Goal: Task Accomplishment & Management: Use online tool/utility

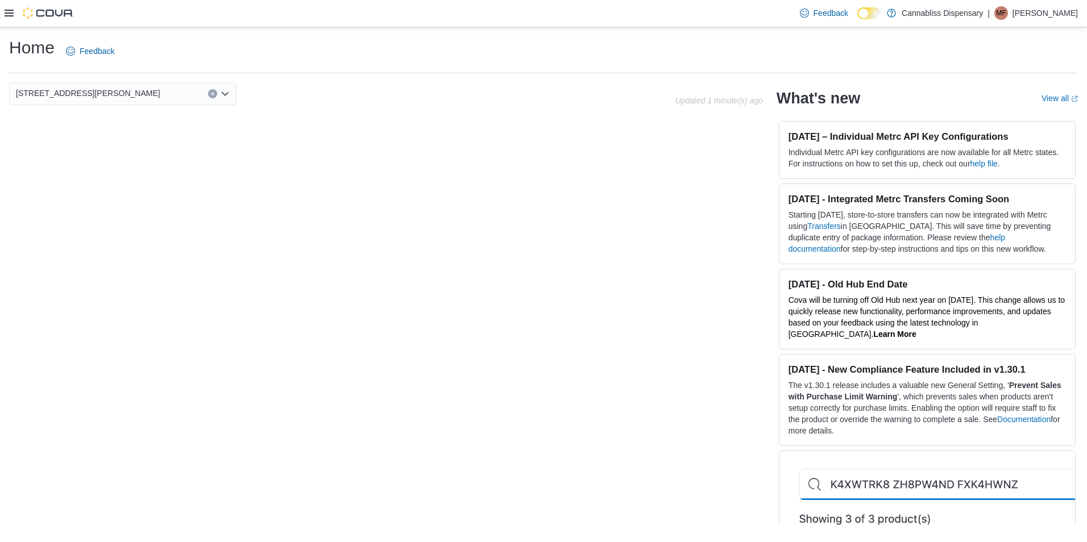
click at [984, 72] on div "Home Feedback" at bounding box center [543, 54] width 1069 height 37
click at [26, 49] on h1 "Home" at bounding box center [31, 47] width 45 height 23
click at [13, 15] on icon at bounding box center [9, 13] width 9 height 9
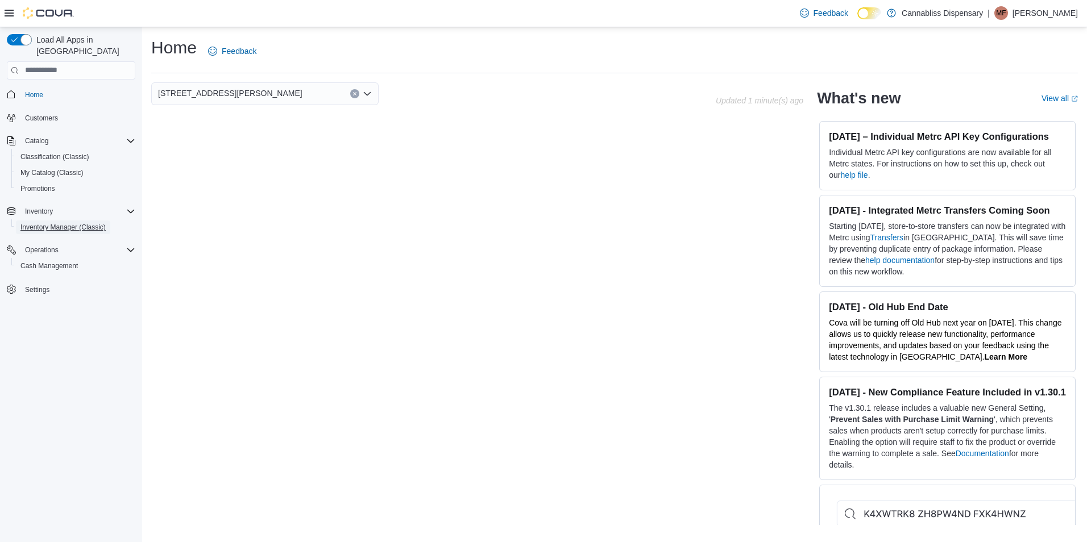
drag, startPoint x: 63, startPoint y: 215, endPoint x: 260, endPoint y: 306, distance: 217.5
click at [63, 223] on span "Inventory Manager (Classic)" at bounding box center [62, 227] width 85 height 9
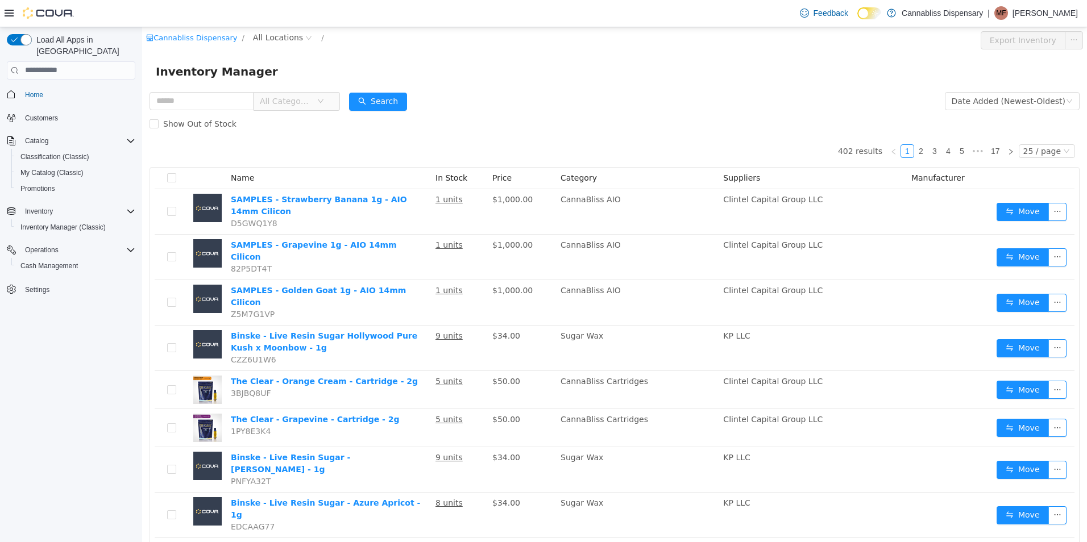
click at [670, 112] on div "Show Out of Stock" at bounding box center [615, 123] width 930 height 23
drag, startPoint x: 711, startPoint y: 88, endPoint x: 711, endPoint y: 94, distance: 6.3
click at [711, 88] on div "Inventory Manager" at bounding box center [614, 71] width 945 height 36
click at [676, 92] on form "All Categories Date Added (Newest-Oldest) Search Show Out of Stock" at bounding box center [615, 111] width 930 height 45
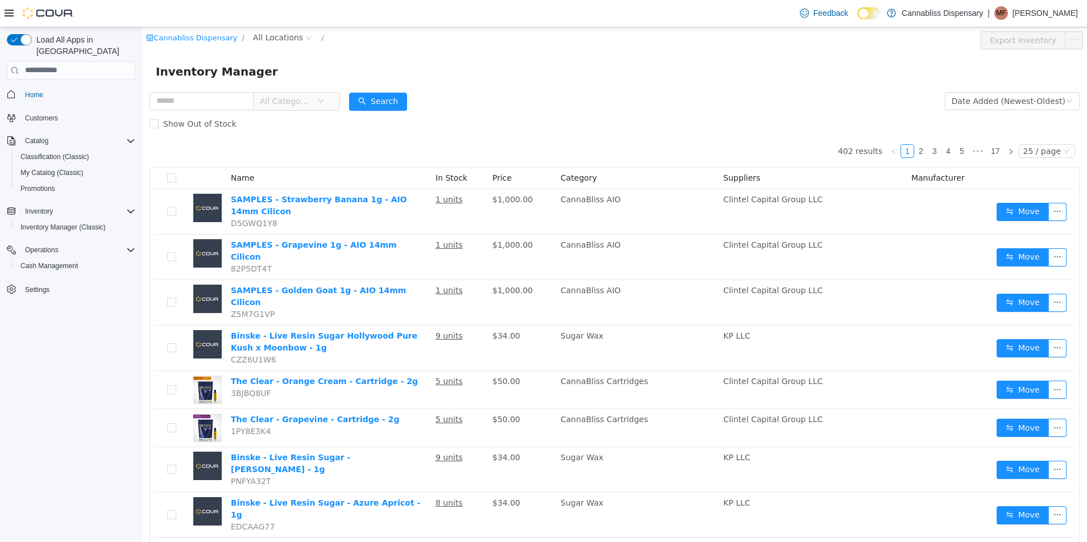
click at [677, 92] on form "All Categories Date Added (Newest-Oldest) Search Show Out of Stock" at bounding box center [615, 111] width 930 height 45
drag, startPoint x: 677, startPoint y: 92, endPoint x: 610, endPoint y: 88, distance: 66.7
click at [610, 88] on div "Inventory Manager" at bounding box center [614, 71] width 945 height 36
click at [234, 103] on input "text" at bounding box center [202, 101] width 104 height 18
type input "*********"
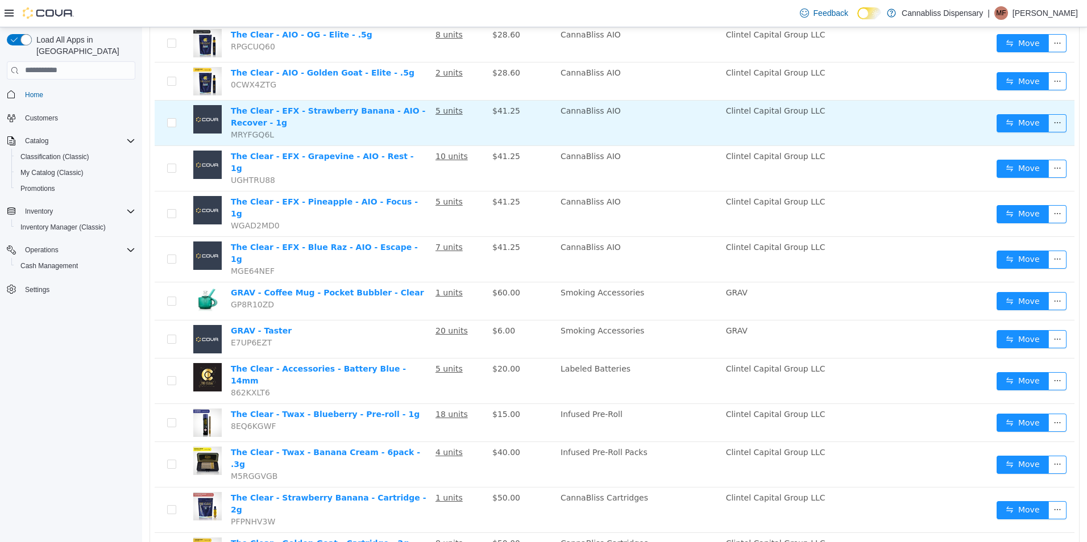
scroll to position [410, 0]
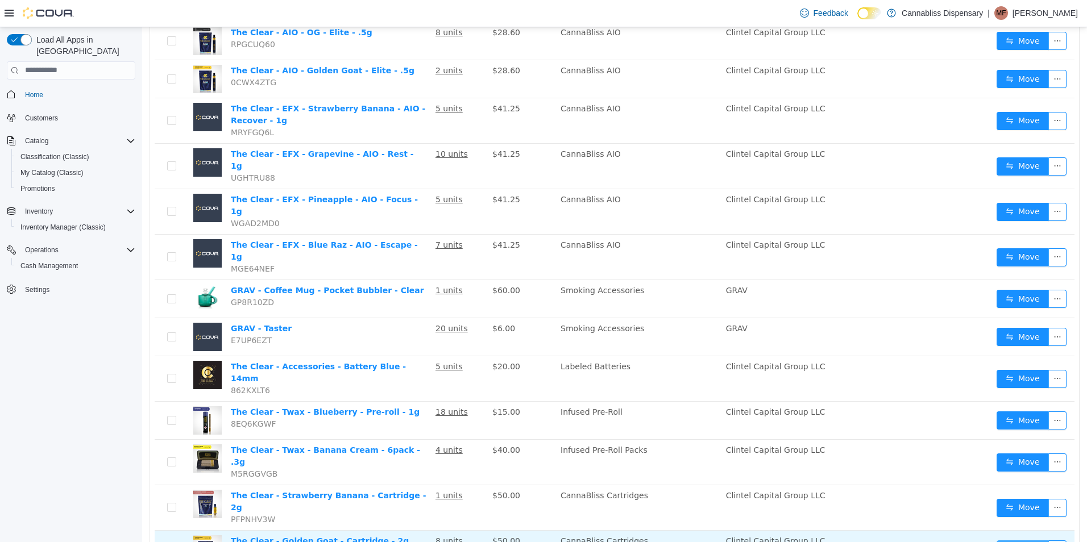
click at [1005, 540] on button "Move" at bounding box center [1023, 549] width 52 height 18
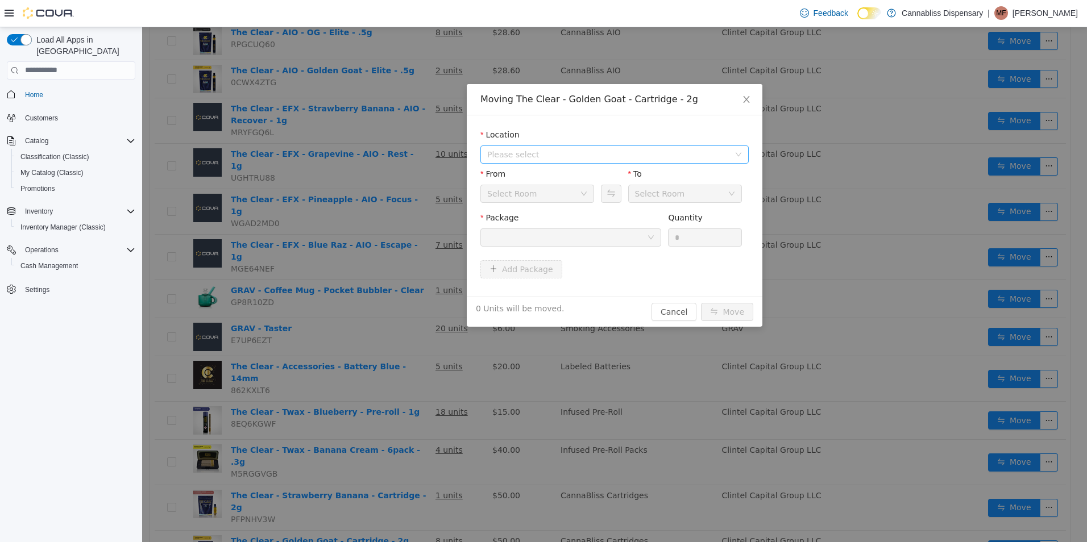
click at [511, 151] on span "Please select" at bounding box center [608, 153] width 242 height 11
click at [518, 193] on span "[STREET_ADDRESS][PERSON_NAME]" at bounding box center [581, 194] width 145 height 9
click at [534, 198] on div "Select Room" at bounding box center [533, 193] width 93 height 17
click at [628, 238] on div at bounding box center [567, 237] width 160 height 17
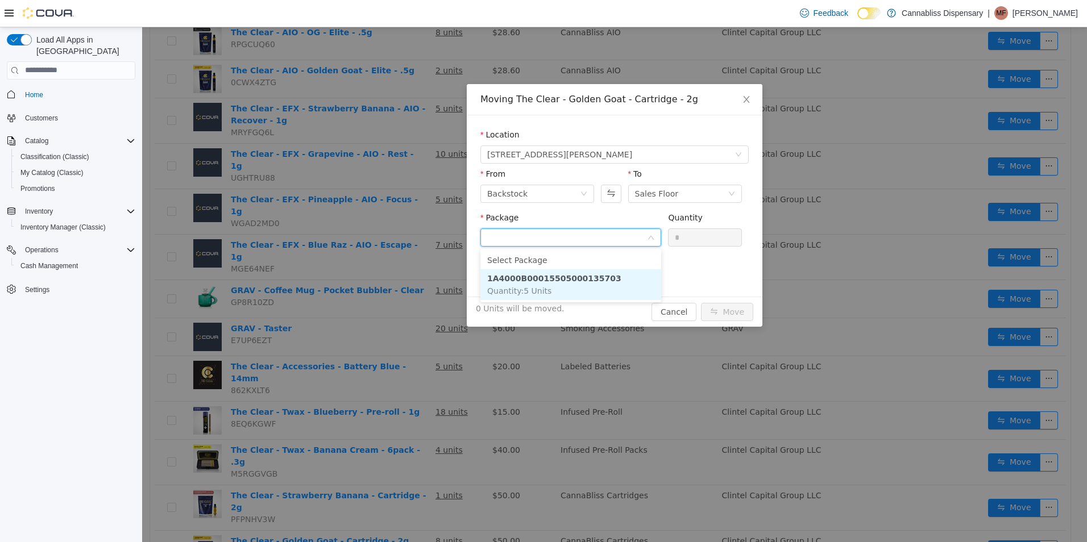
click at [553, 291] on li "1A4000B00015505000135703 Quantity : 5 Units" at bounding box center [570, 284] width 181 height 31
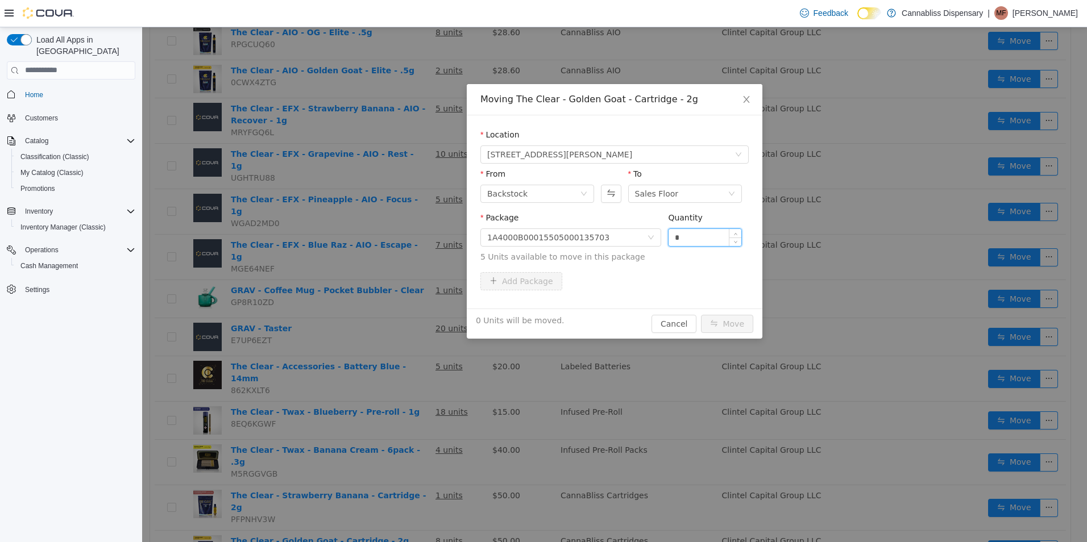
click at [690, 240] on input "*" at bounding box center [705, 237] width 73 height 17
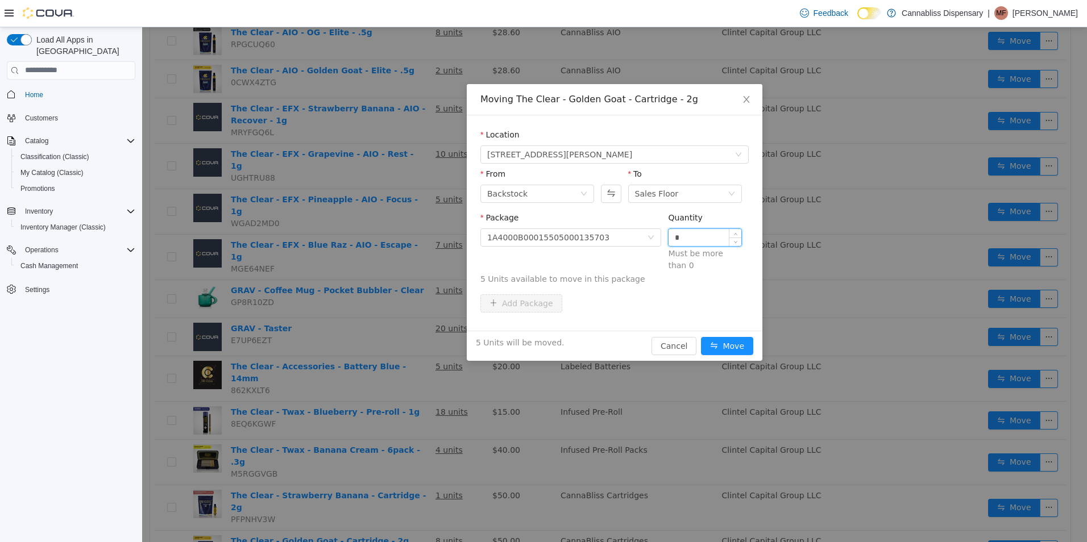
type input "*"
click at [701, 337] on button "Move" at bounding box center [727, 346] width 52 height 18
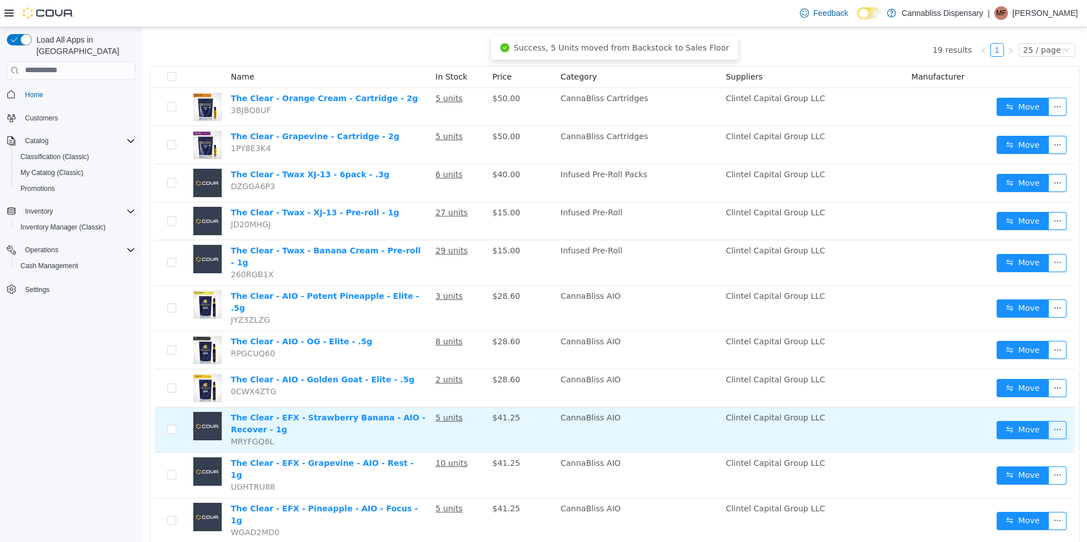
scroll to position [0, 0]
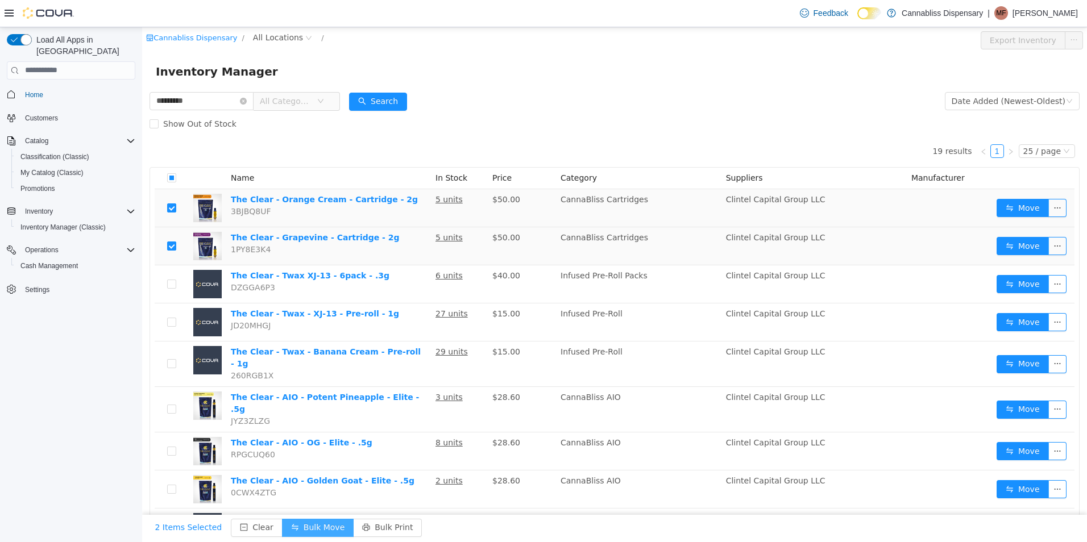
click at [326, 525] on button "Bulk Move" at bounding box center [318, 528] width 72 height 18
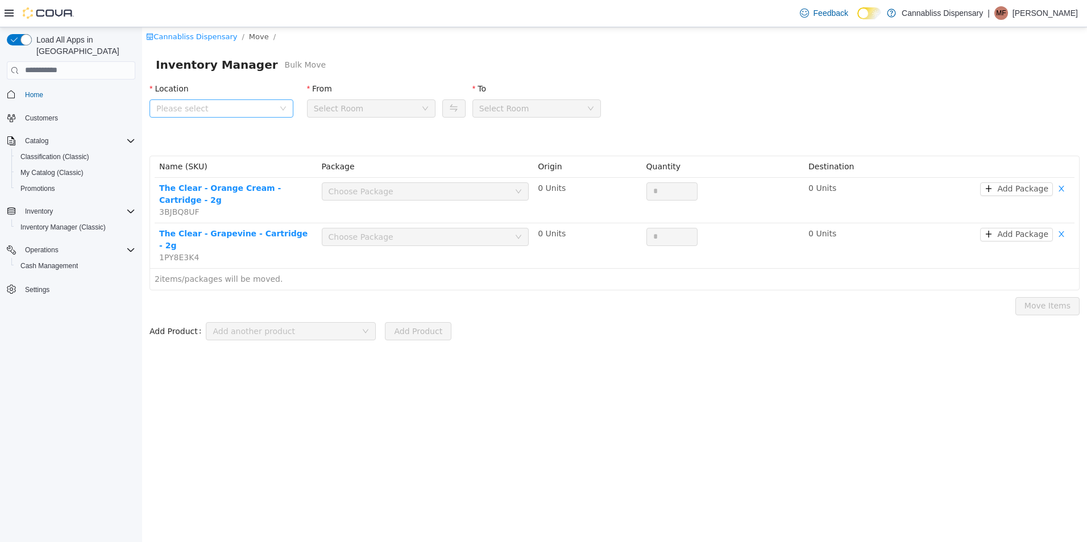
click at [197, 107] on span "Please select" at bounding box center [215, 107] width 118 height 11
click at [195, 177] on span "[STREET_ADDRESS][PERSON_NAME]" at bounding box center [251, 171] width 151 height 15
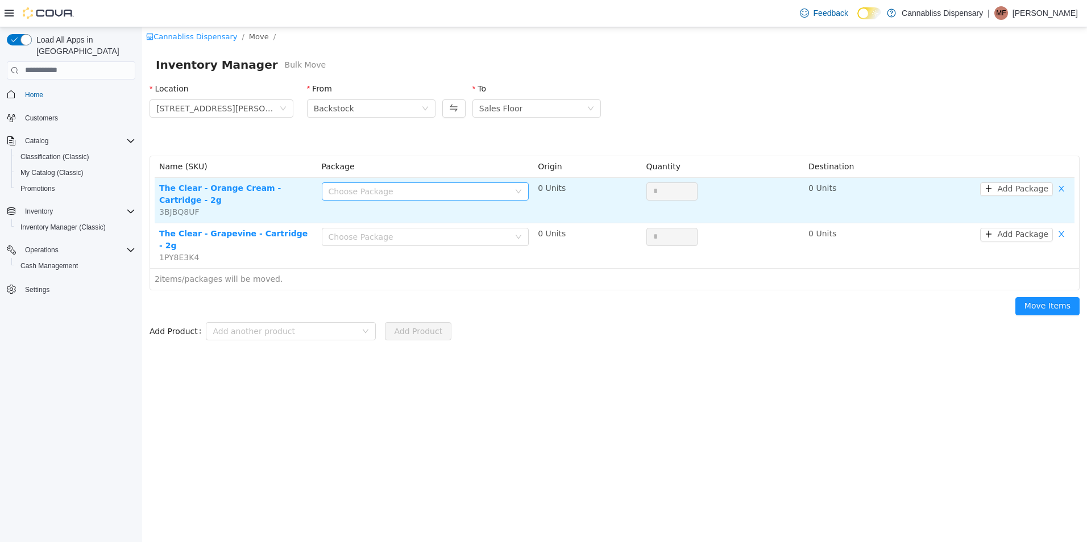
click at [452, 186] on div "Choose Package" at bounding box center [419, 190] width 181 height 11
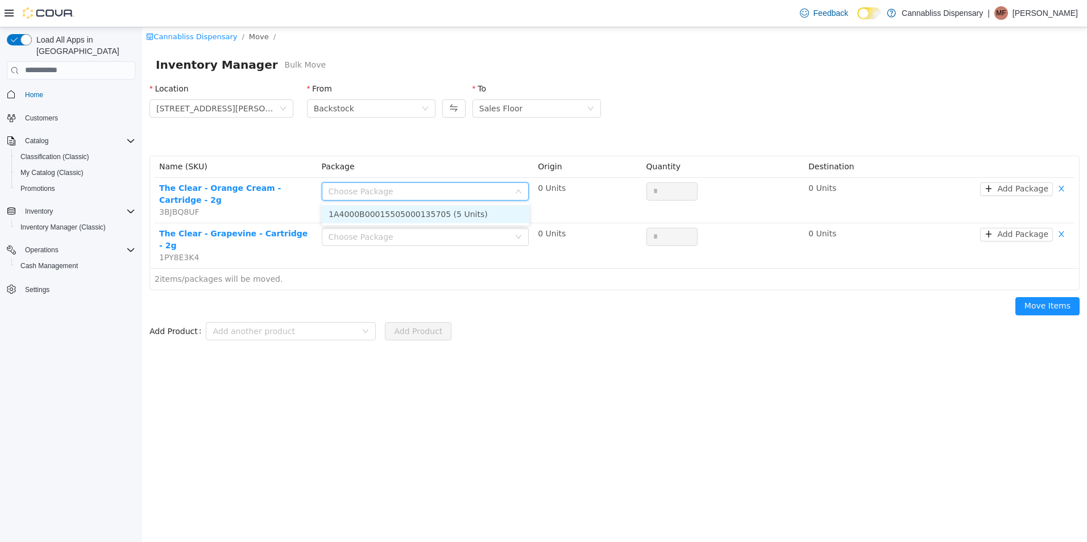
click at [402, 208] on li "1A4000B00015505000135705 (5 Units)" at bounding box center [426, 214] width 208 height 18
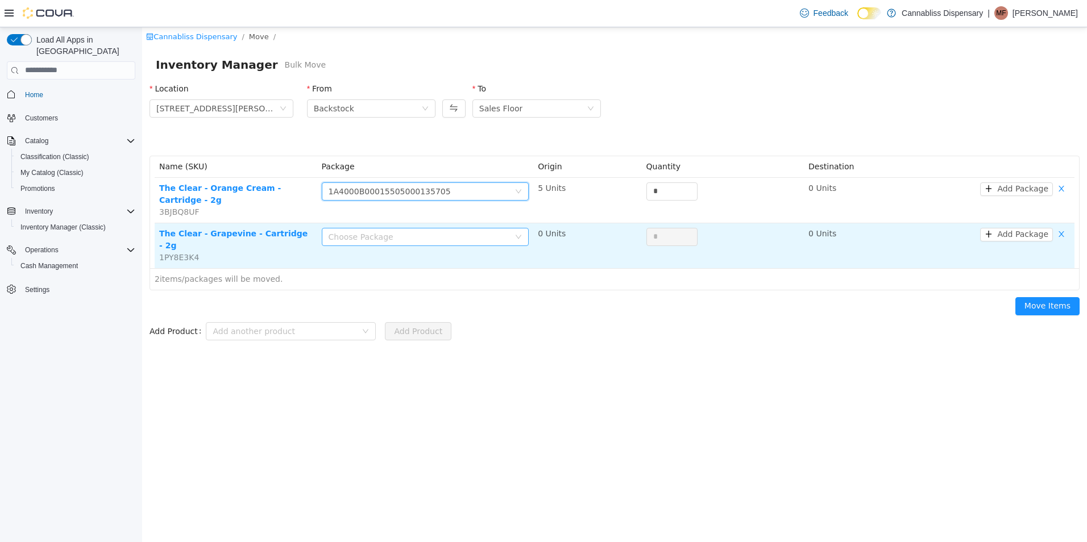
click at [396, 231] on div "Choose Package" at bounding box center [419, 236] width 181 height 11
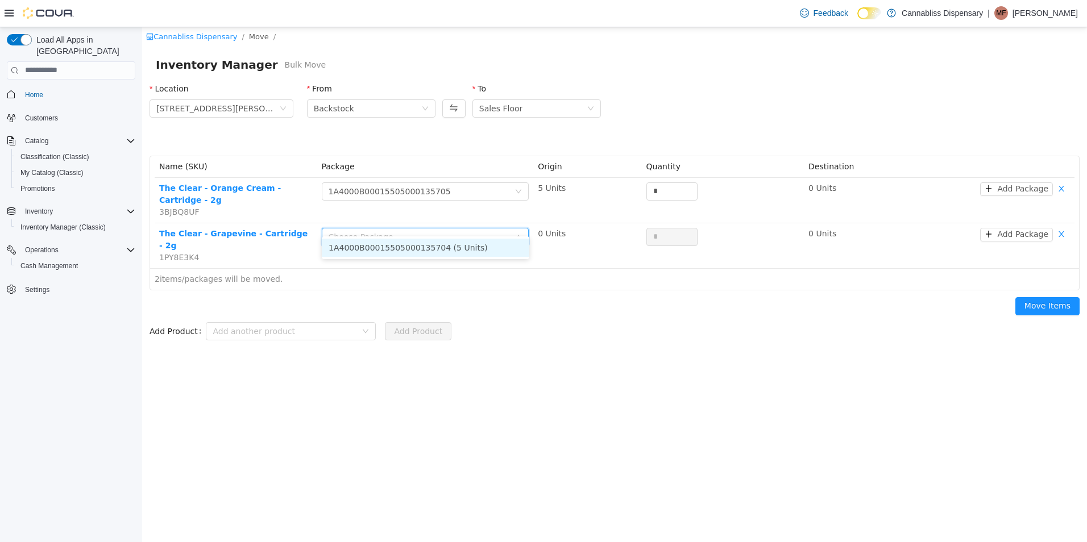
click at [445, 247] on li "1A4000B00015505000135704 (5 Units)" at bounding box center [426, 247] width 208 height 18
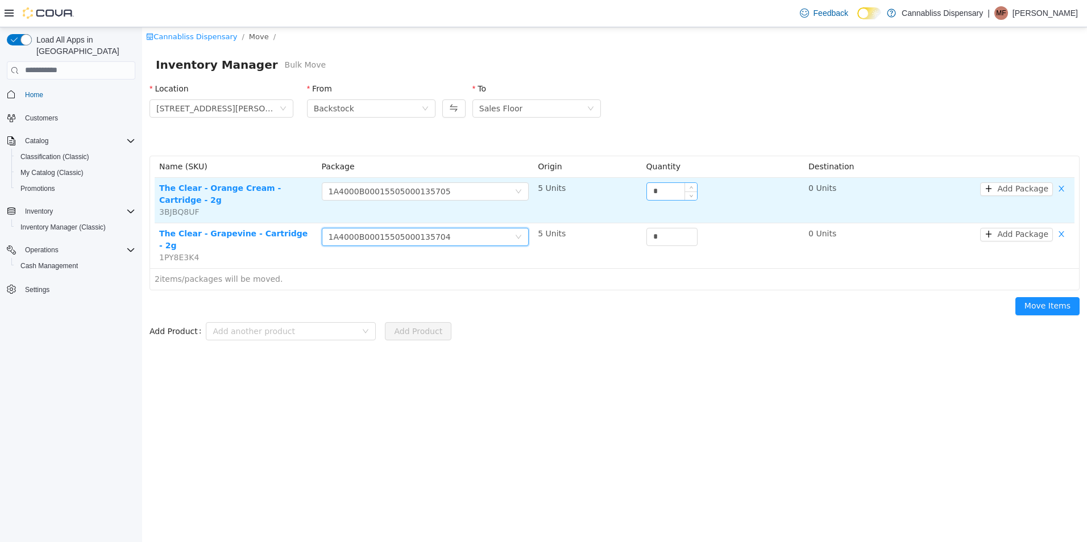
click at [679, 190] on input "*" at bounding box center [672, 191] width 50 height 17
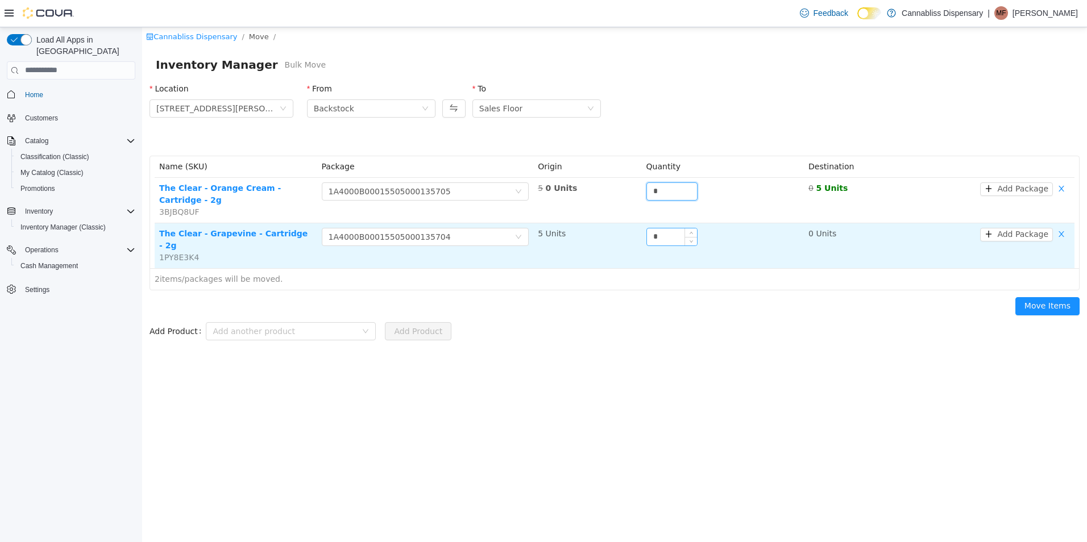
type input "*"
click at [673, 228] on input "*" at bounding box center [672, 236] width 50 height 17
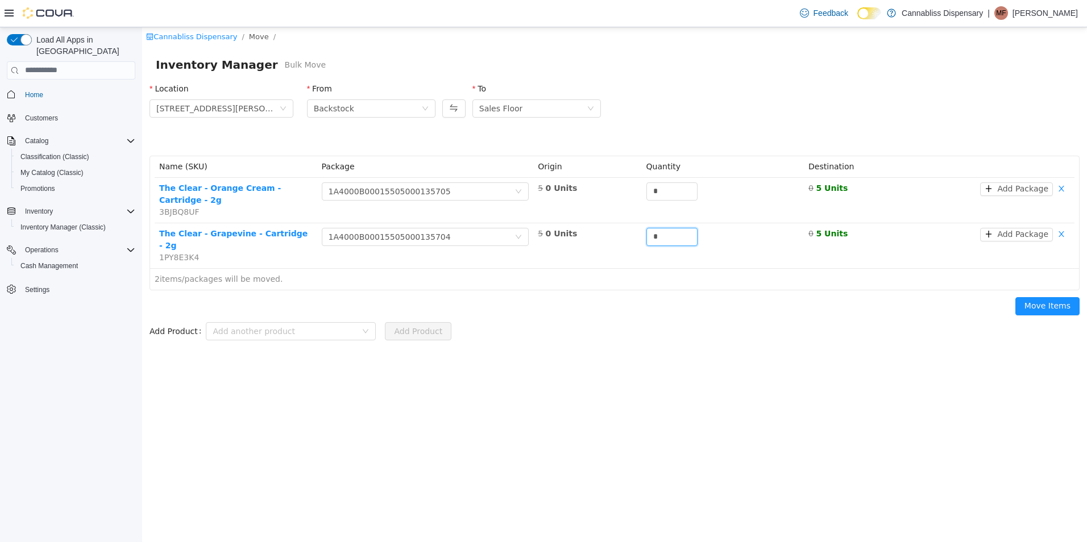
type input "*"
click at [709, 341] on div "Cannabliss Dispensary / Move / Inventory Manager Bulk Move Location [STREET_ADD…" at bounding box center [614, 284] width 945 height 515
click at [1059, 297] on button "Move Items" at bounding box center [1047, 306] width 64 height 18
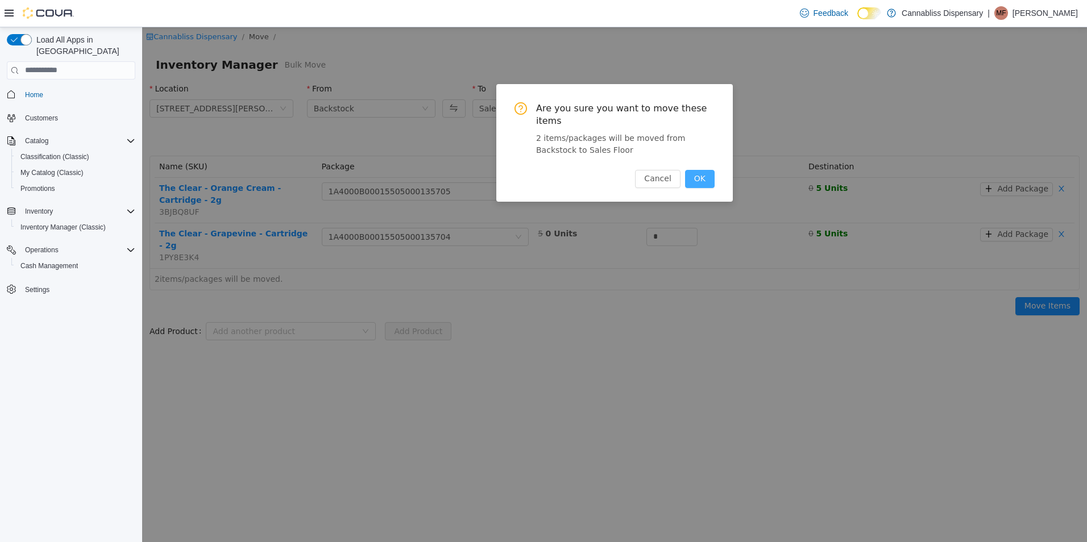
click at [705, 171] on button "OK" at bounding box center [700, 178] width 30 height 18
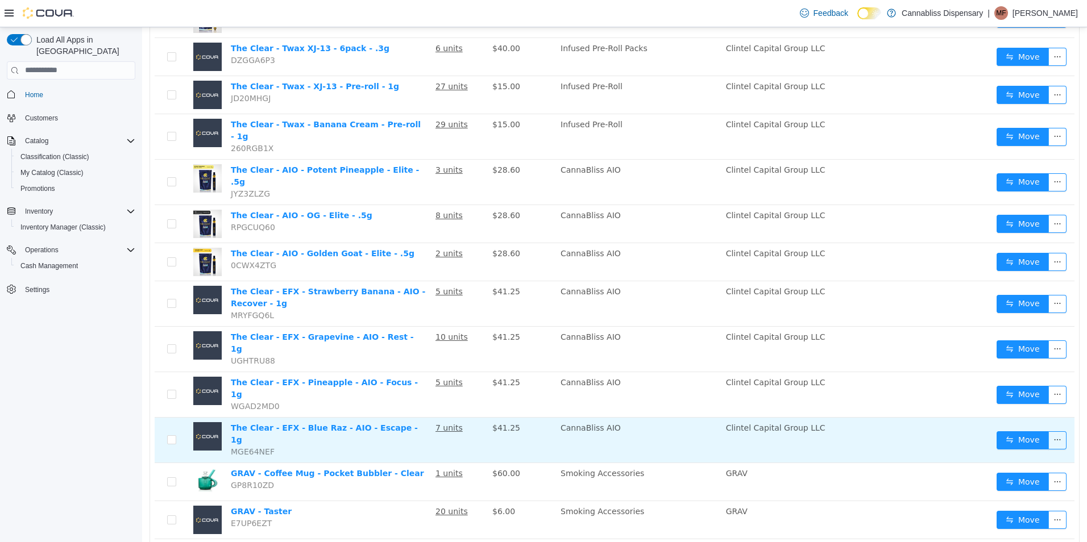
scroll to position [410, 0]
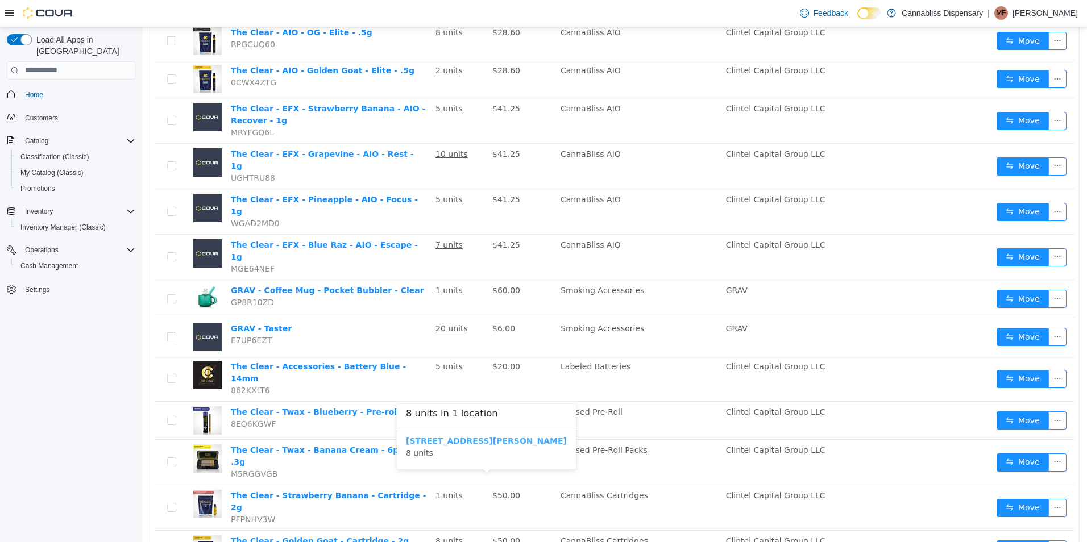
click at [422, 442] on b "[STREET_ADDRESS][PERSON_NAME]" at bounding box center [486, 440] width 161 height 9
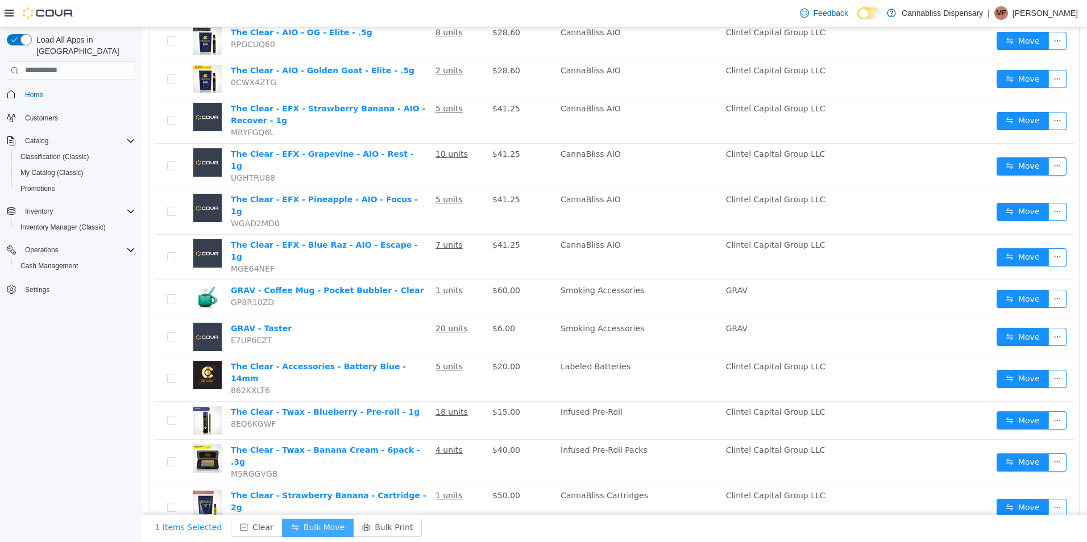
drag, startPoint x: 294, startPoint y: 528, endPoint x: 395, endPoint y: 533, distance: 100.8
click at [293, 530] on button "Bulk Move" at bounding box center [318, 528] width 72 height 18
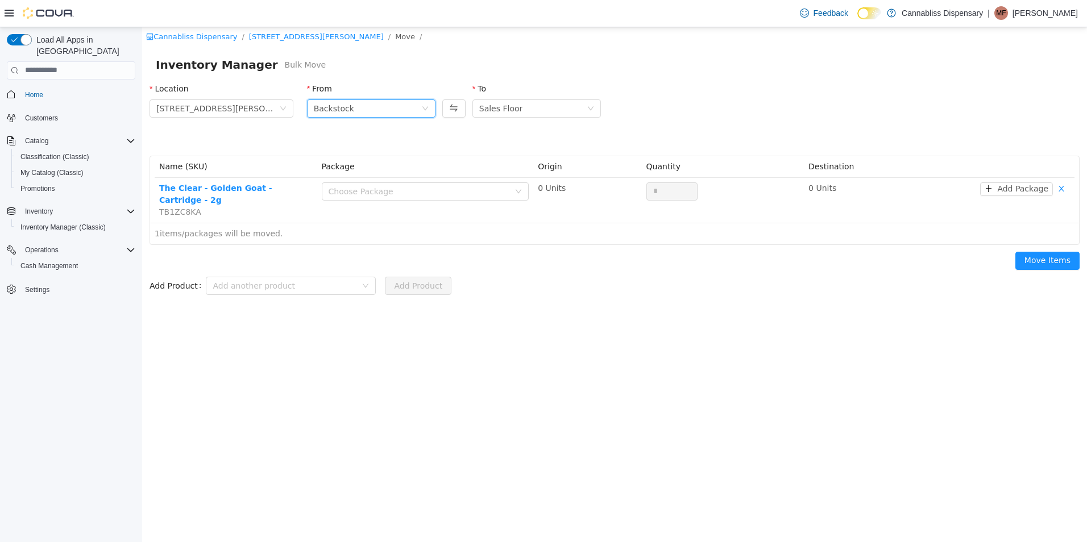
click at [358, 115] on div "Backstock" at bounding box center [367, 107] width 107 height 17
click at [345, 149] on li "Sales Floor" at bounding box center [371, 149] width 128 height 18
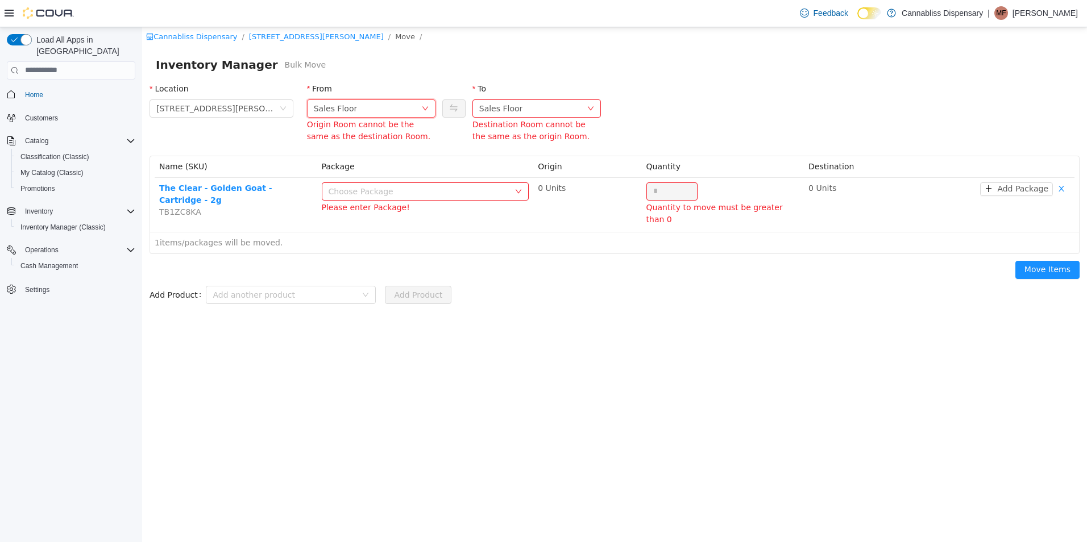
click at [532, 117] on div "Sales Floor Destination Room cannot be the same as the origin Room." at bounding box center [536, 119] width 128 height 40
click at [530, 111] on div "Sales Floor" at bounding box center [532, 107] width 107 height 17
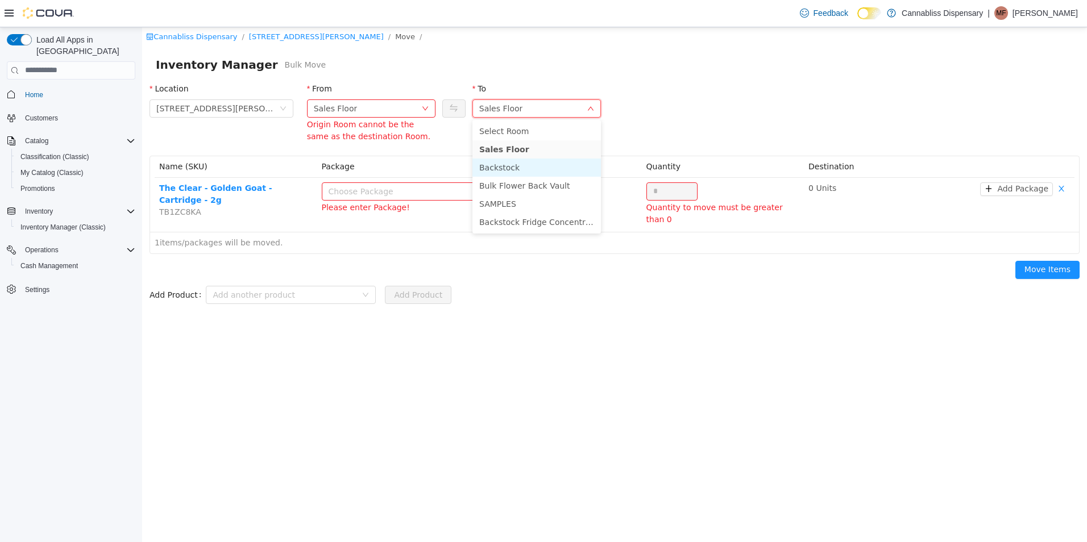
click at [511, 169] on li "Backstock" at bounding box center [536, 167] width 128 height 18
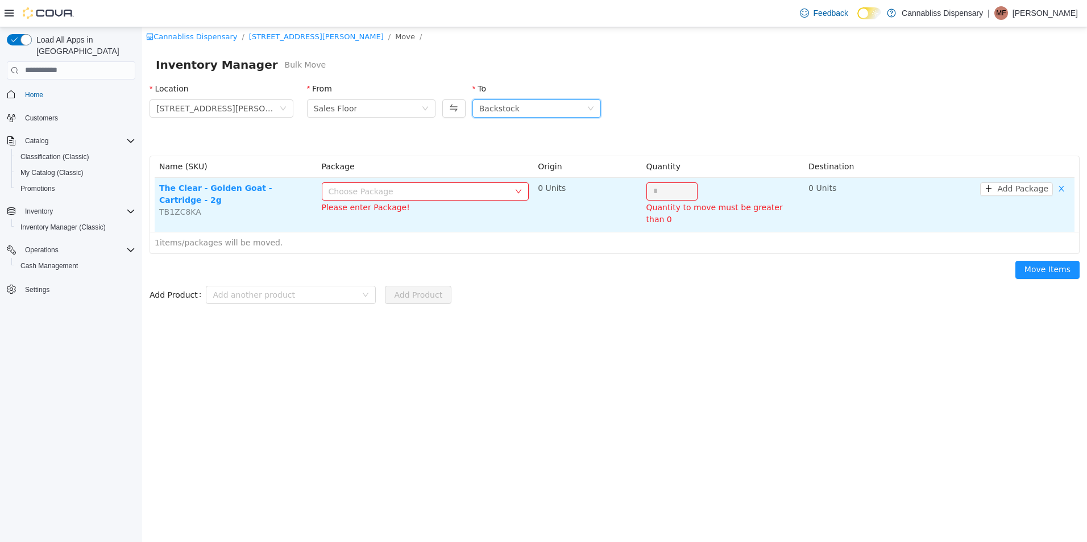
click at [453, 188] on div "Choose Package" at bounding box center [419, 190] width 181 height 11
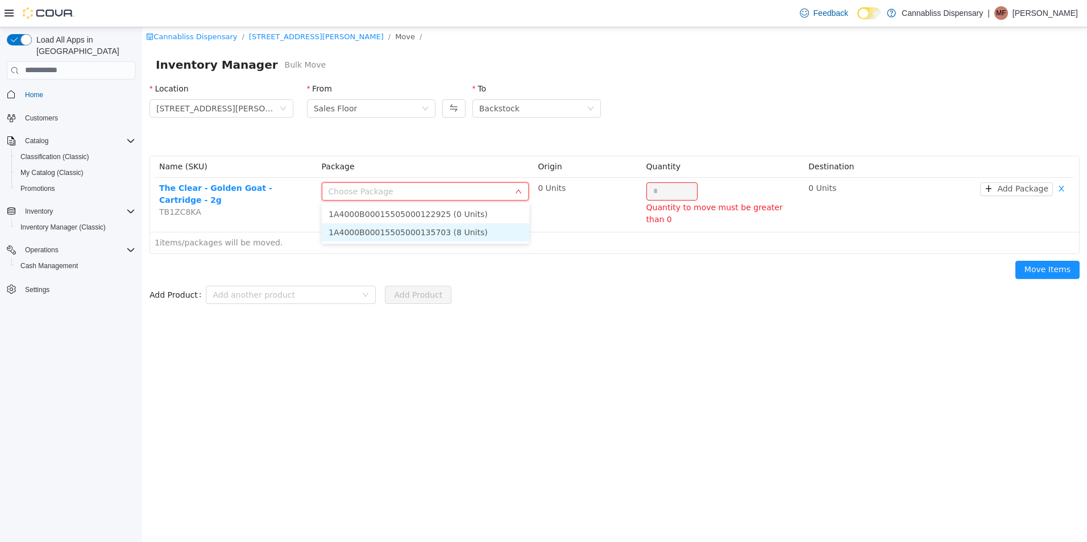
drag, startPoint x: 397, startPoint y: 233, endPoint x: 505, endPoint y: 230, distance: 108.1
click at [398, 233] on li "1A4000B00015505000135703 (8 Units)" at bounding box center [426, 232] width 208 height 18
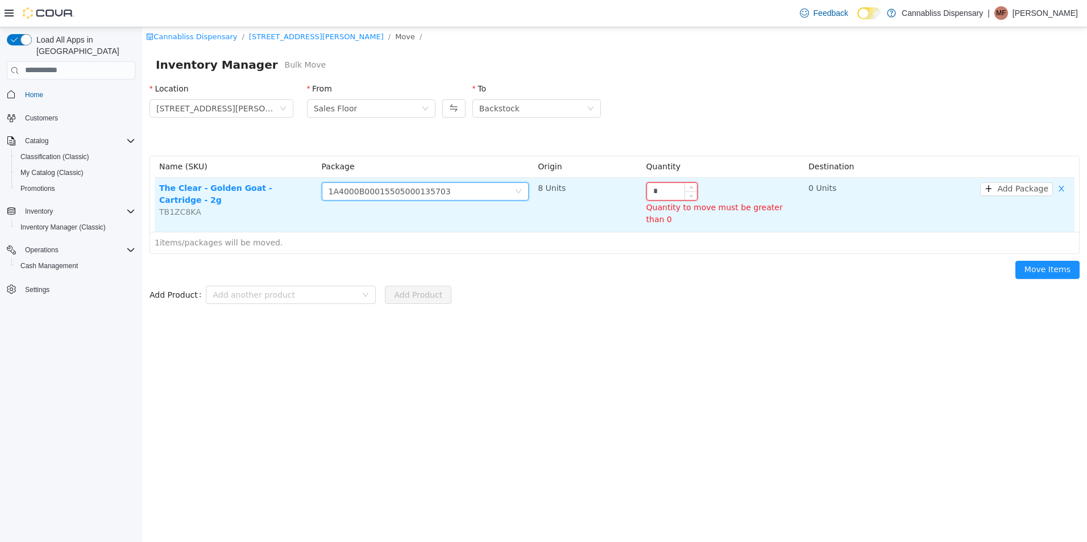
click at [666, 192] on input "*" at bounding box center [672, 191] width 50 height 17
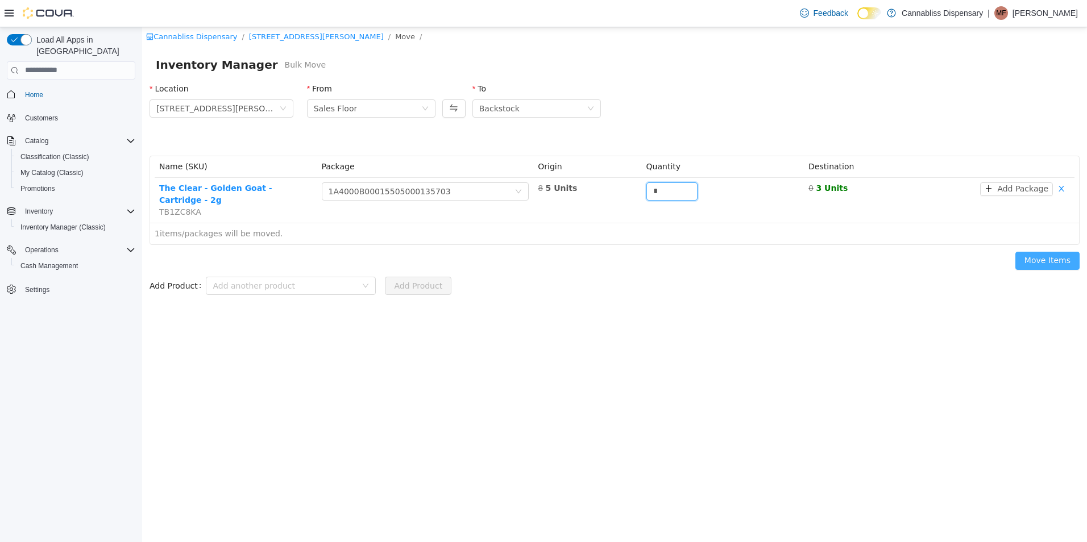
type input "*"
click at [1051, 251] on button "Move Items" at bounding box center [1047, 260] width 64 height 18
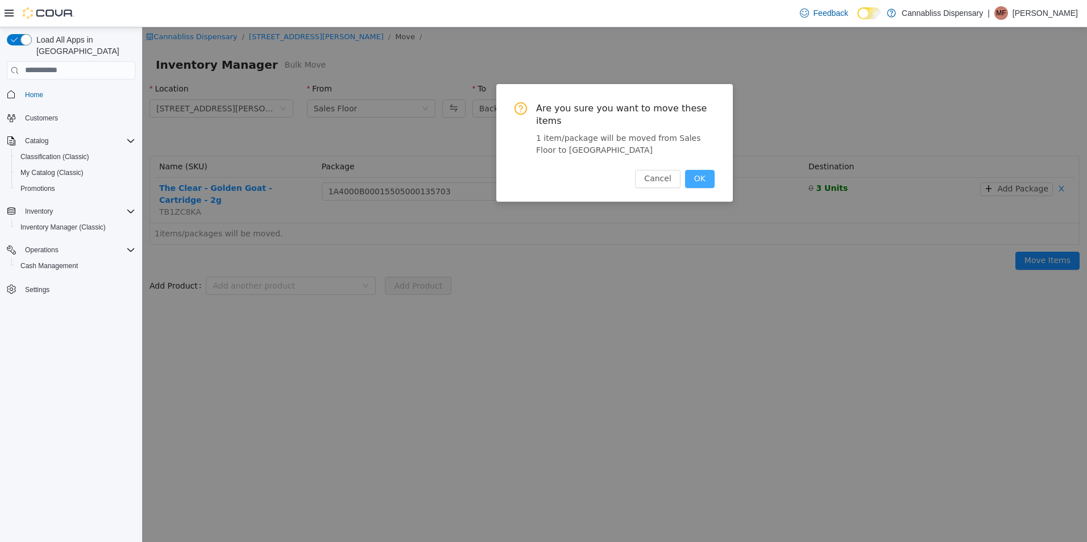
click at [707, 169] on button "OK" at bounding box center [700, 178] width 30 height 18
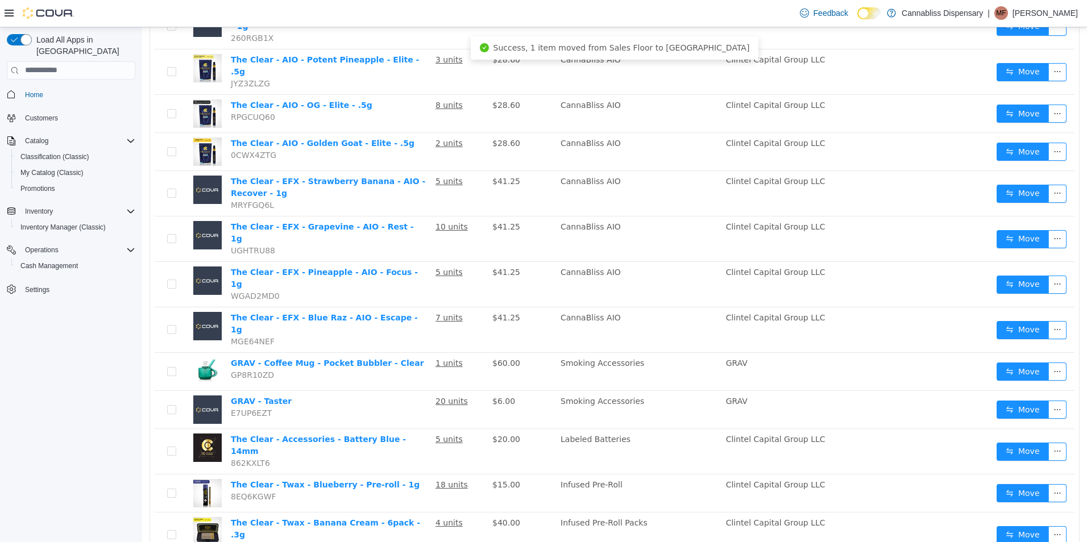
scroll to position [410, 0]
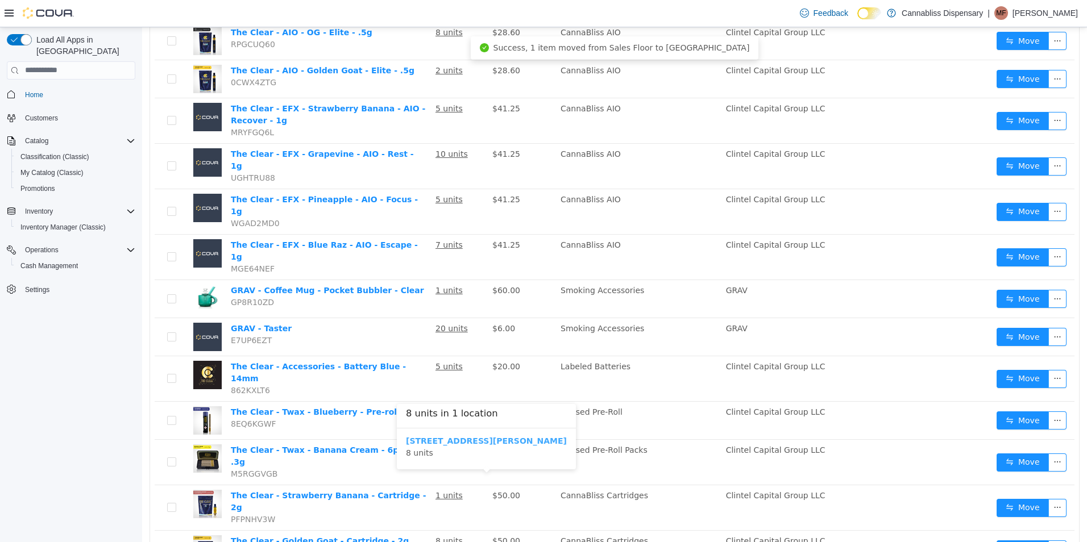
click at [413, 441] on b "[STREET_ADDRESS][PERSON_NAME]" at bounding box center [486, 440] width 161 height 9
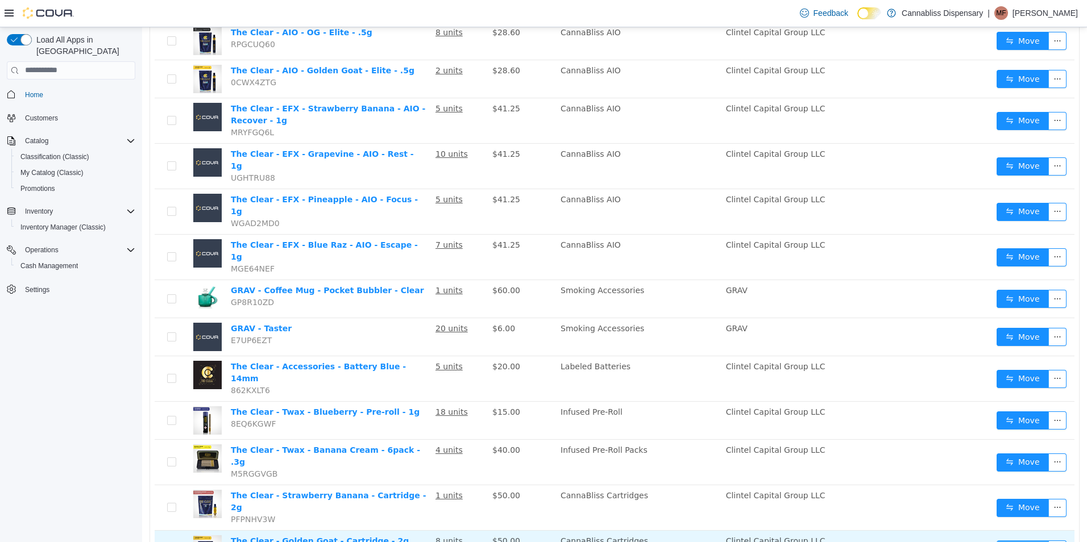
click at [1014, 540] on button "Move" at bounding box center [1023, 549] width 52 height 18
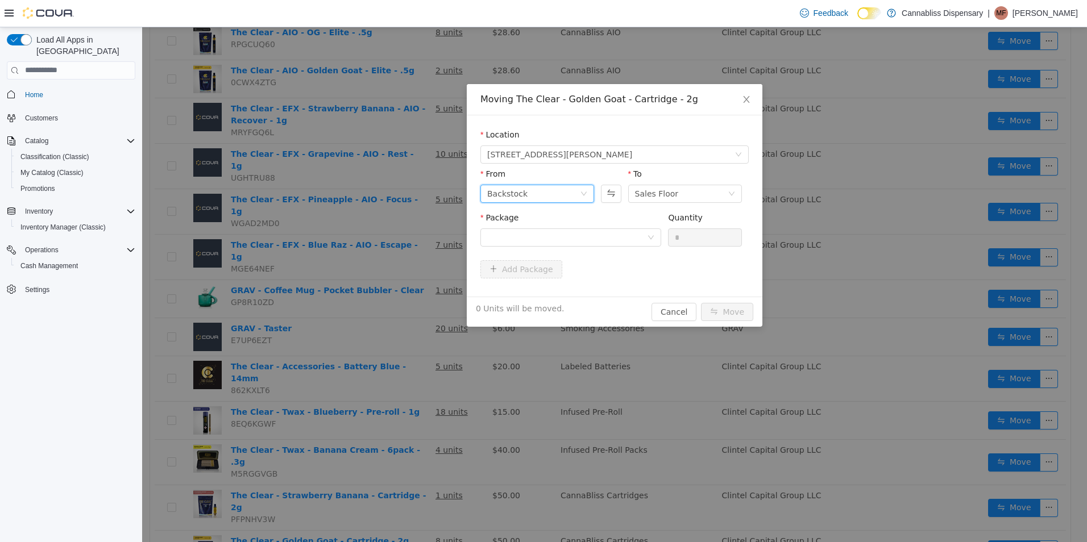
click at [505, 190] on div "Backstock" at bounding box center [507, 193] width 40 height 17
click at [512, 235] on li "Sales Floor" at bounding box center [537, 234] width 114 height 18
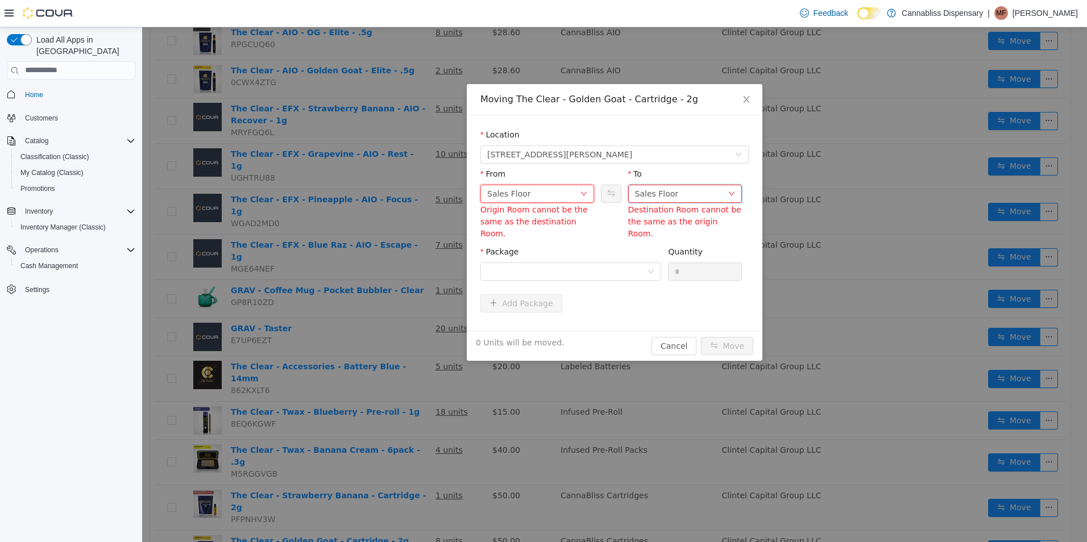
click at [660, 195] on div "Sales Floor" at bounding box center [657, 193] width 44 height 17
click at [658, 252] on li "Backstock" at bounding box center [685, 252] width 114 height 18
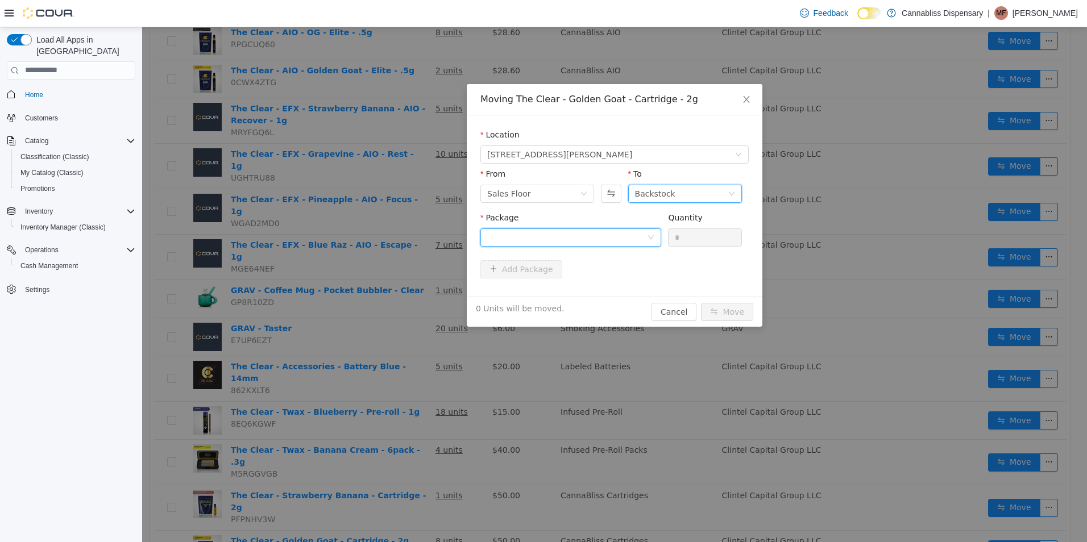
click at [595, 234] on div at bounding box center [567, 237] width 160 height 17
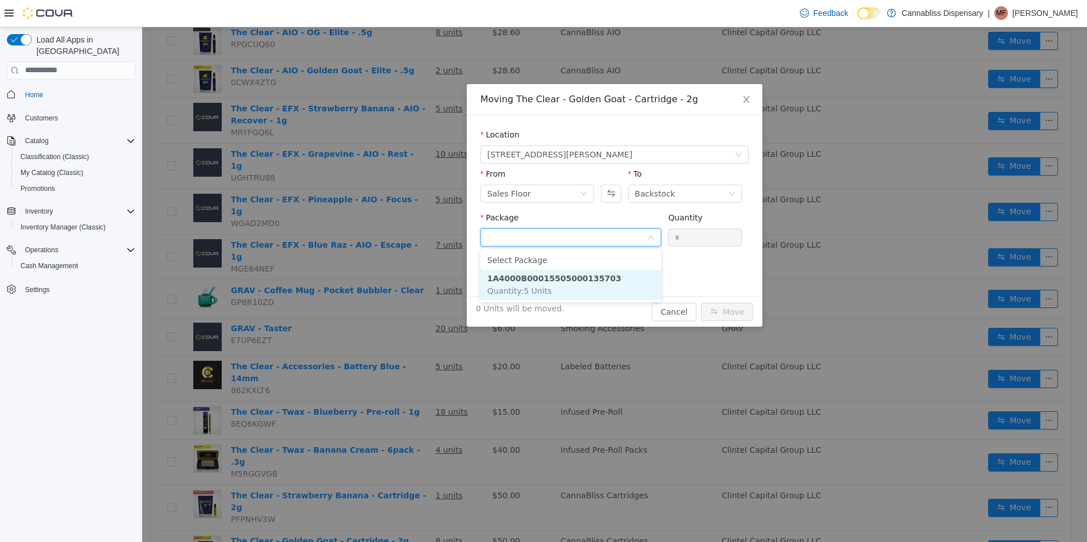
click at [556, 290] on li "1A4000B00015505000135703 Quantity : 5 Units" at bounding box center [570, 284] width 181 height 31
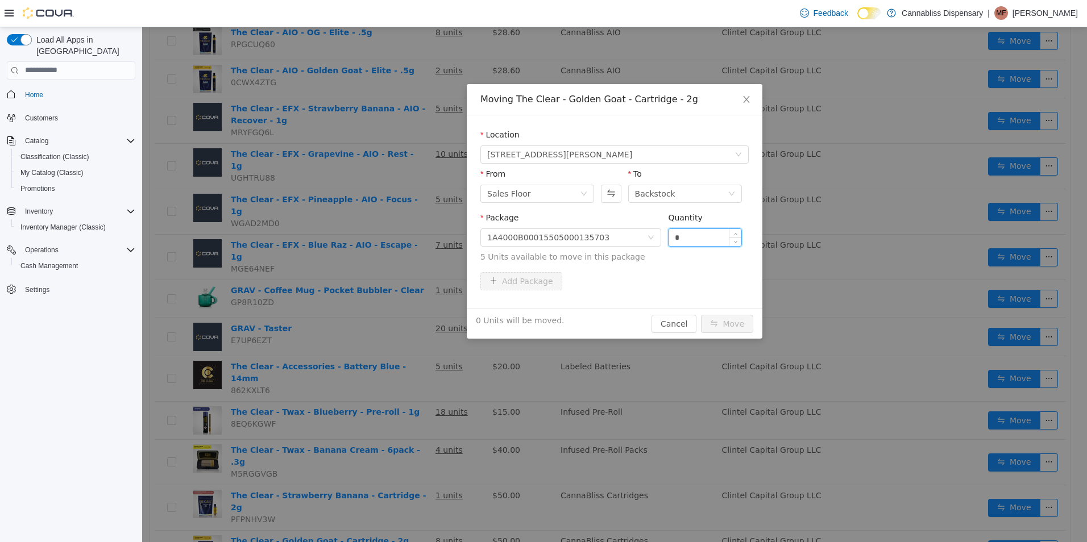
click at [693, 238] on input "*" at bounding box center [705, 237] width 73 height 17
type input "*"
click at [736, 321] on button "Move" at bounding box center [727, 323] width 52 height 18
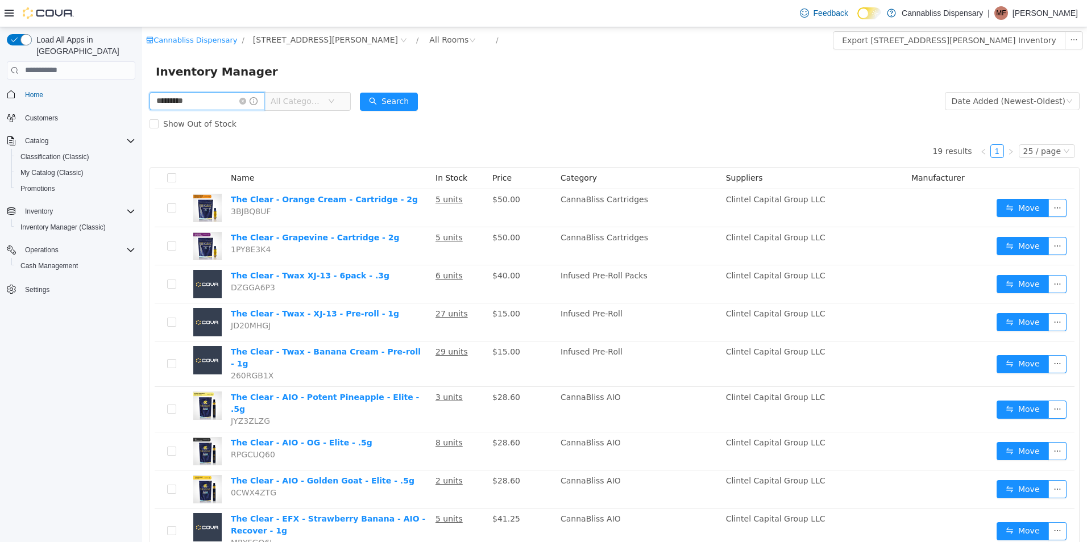
click at [226, 105] on input "*********" at bounding box center [207, 101] width 115 height 18
click at [246, 99] on icon "icon: close-circle" at bounding box center [242, 100] width 7 height 7
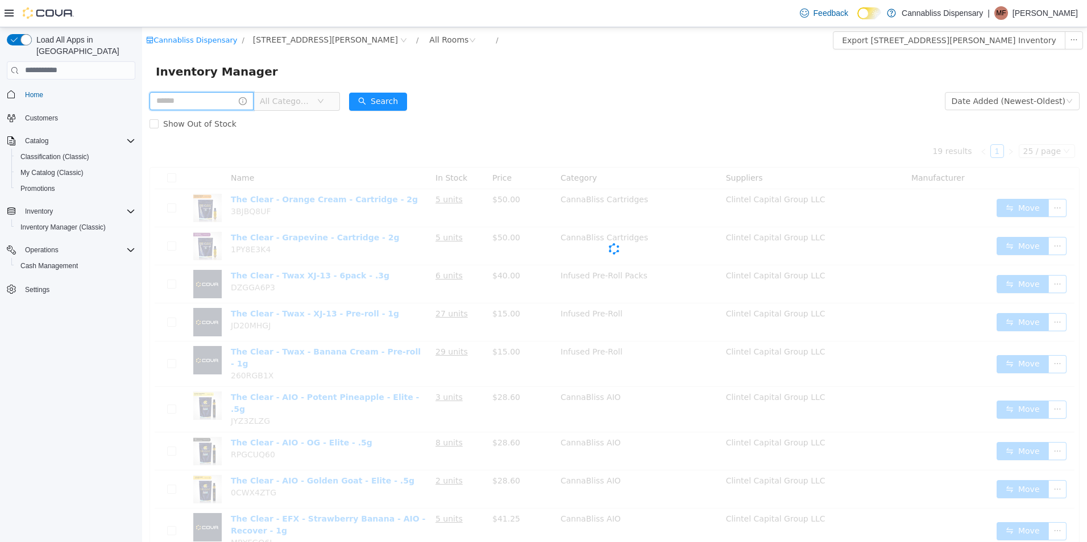
click at [200, 102] on input "text" at bounding box center [202, 101] width 104 height 18
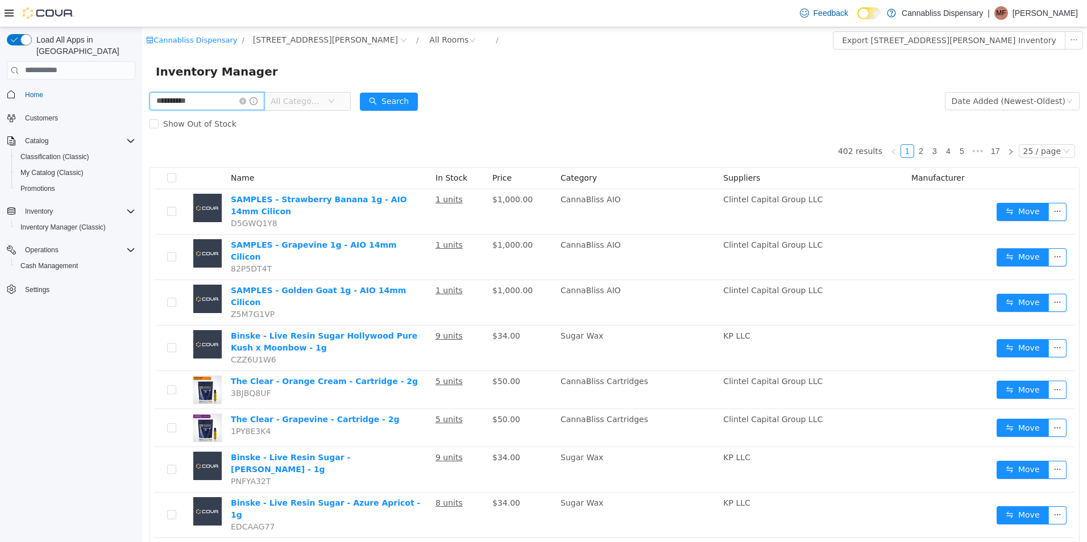
type input "**********"
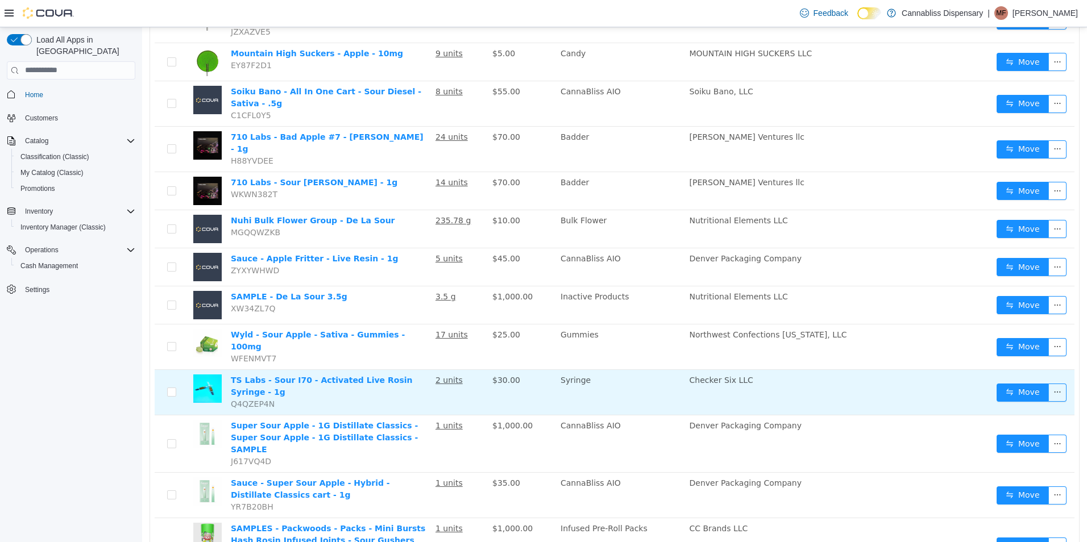
scroll to position [429, 0]
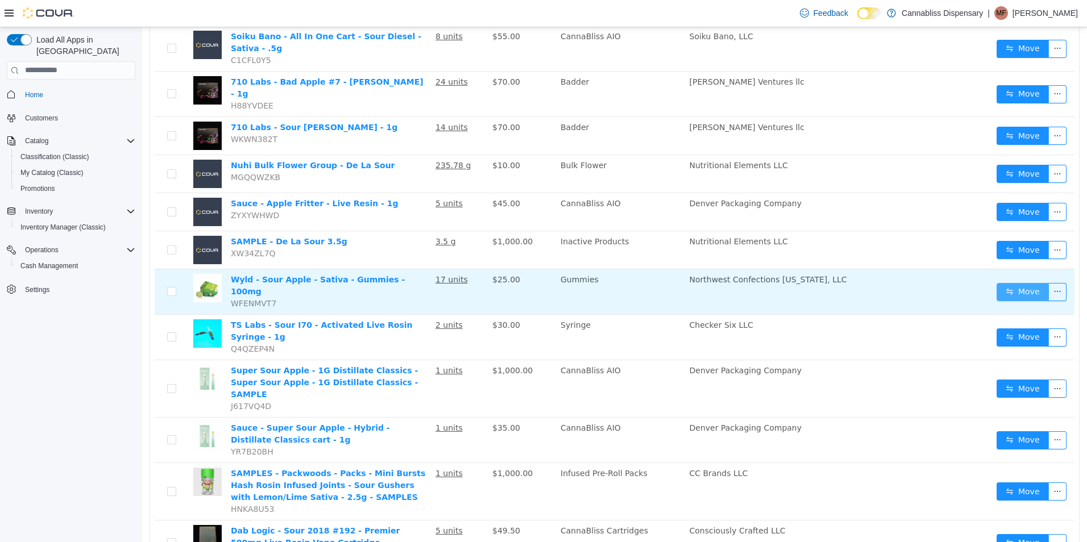
click at [1006, 283] on button "Move" at bounding box center [1023, 292] width 52 height 18
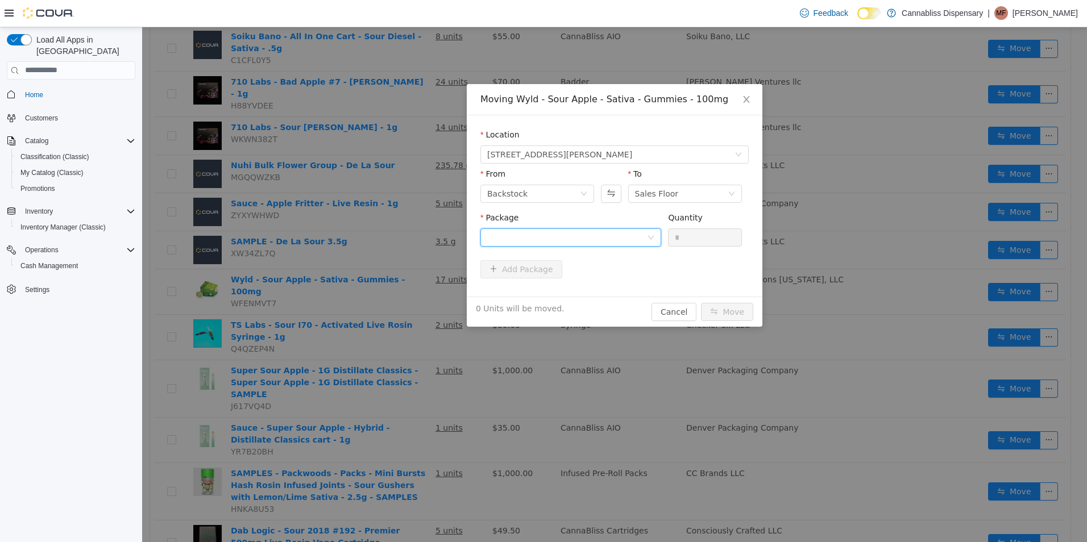
click at [553, 237] on div at bounding box center [567, 237] width 160 height 17
click at [561, 283] on li "1A4000B00037AA1000421128 Quantity : 15 Units" at bounding box center [570, 284] width 181 height 31
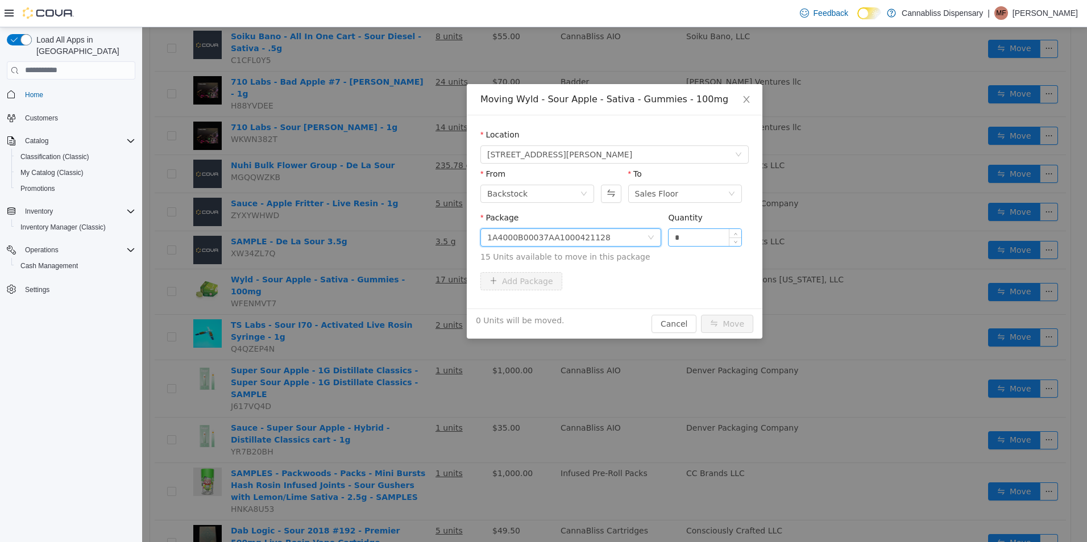
click at [711, 238] on input "*" at bounding box center [705, 237] width 73 height 17
type input "*"
click at [701, 314] on button "Move" at bounding box center [727, 323] width 52 height 18
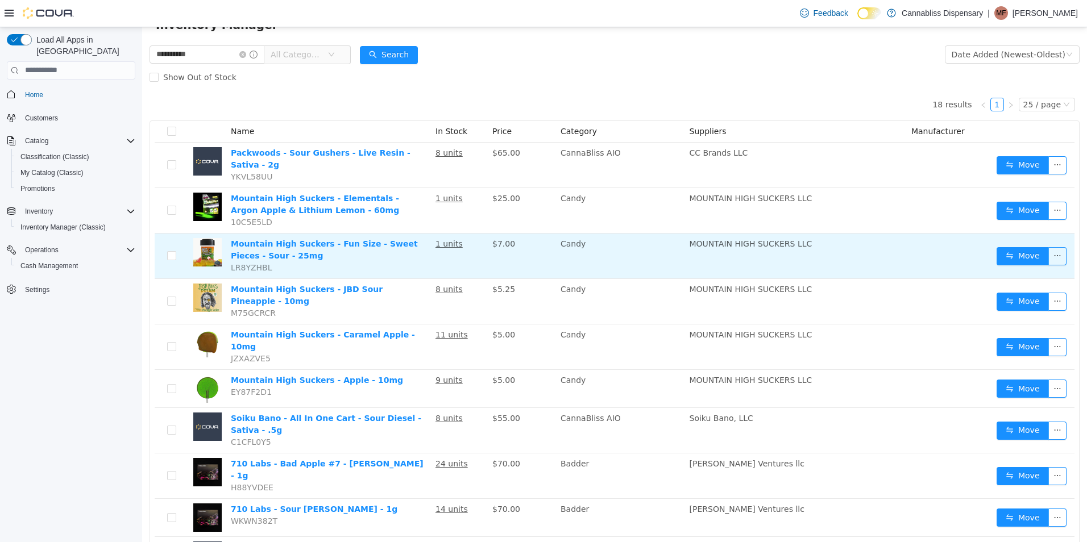
scroll to position [0, 0]
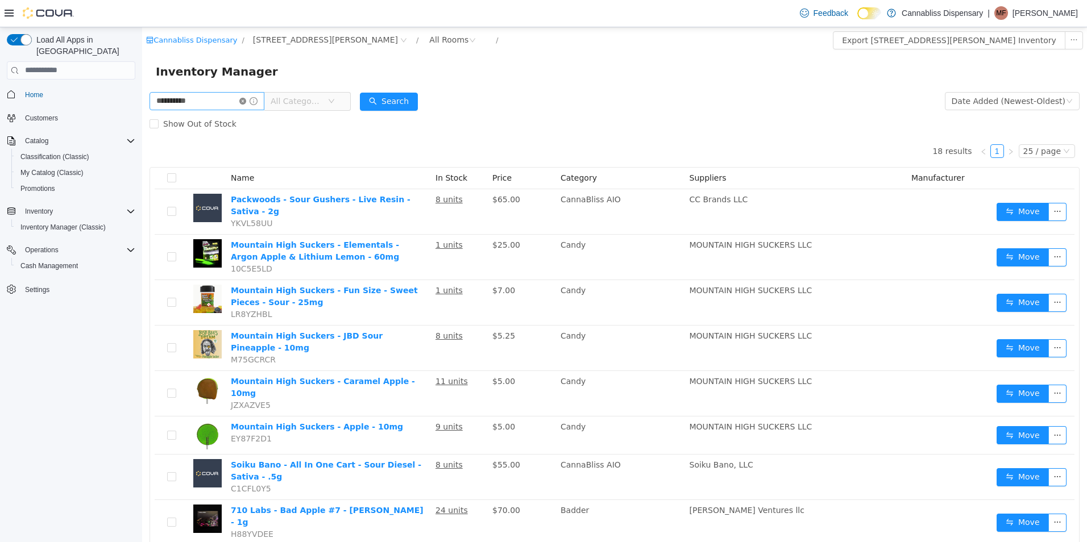
click at [246, 103] on icon "icon: close-circle" at bounding box center [242, 100] width 7 height 7
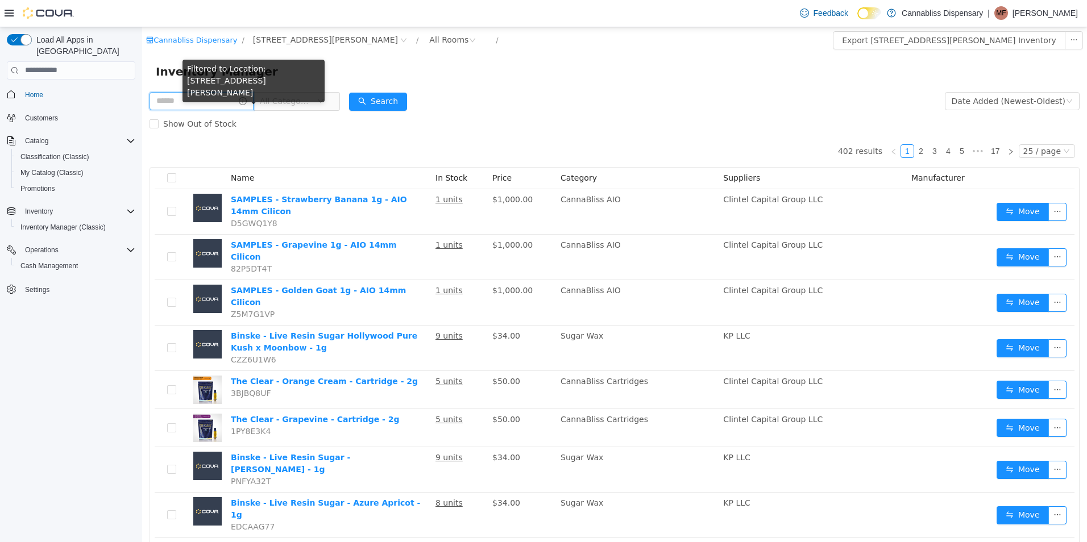
click at [227, 101] on input "text" at bounding box center [202, 101] width 104 height 18
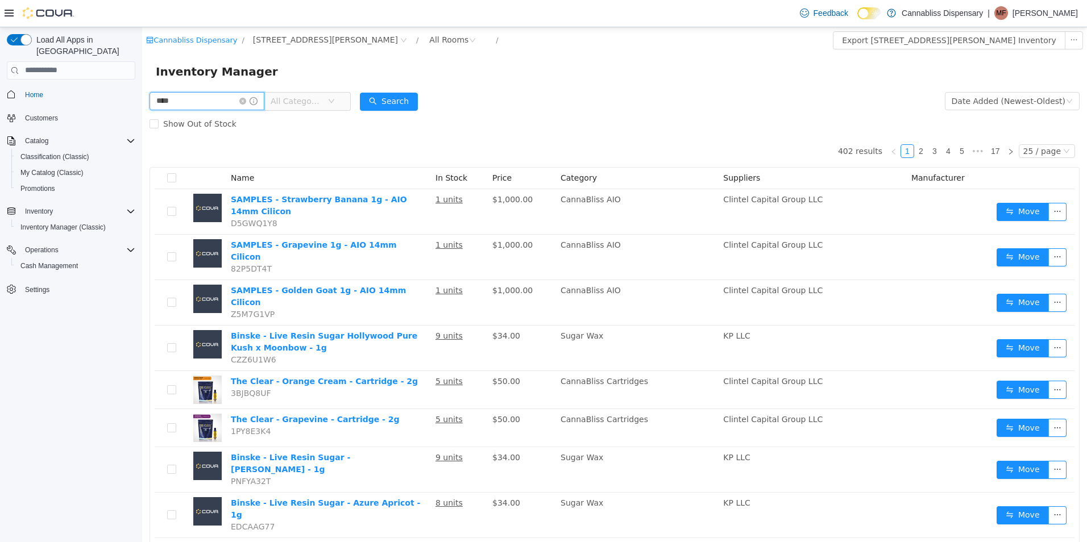
type input "****"
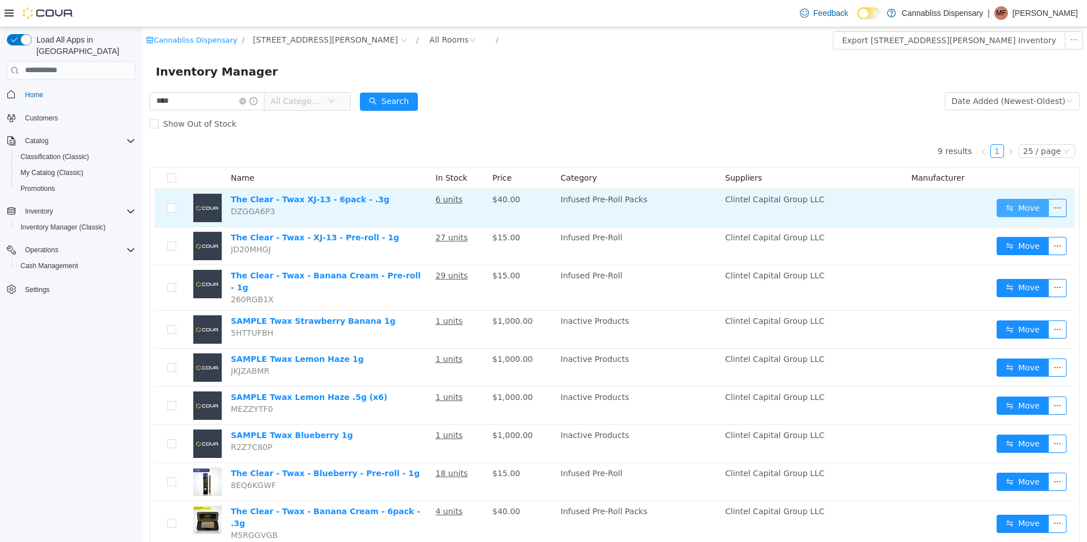
click at [1004, 207] on button "Move" at bounding box center [1023, 207] width 52 height 18
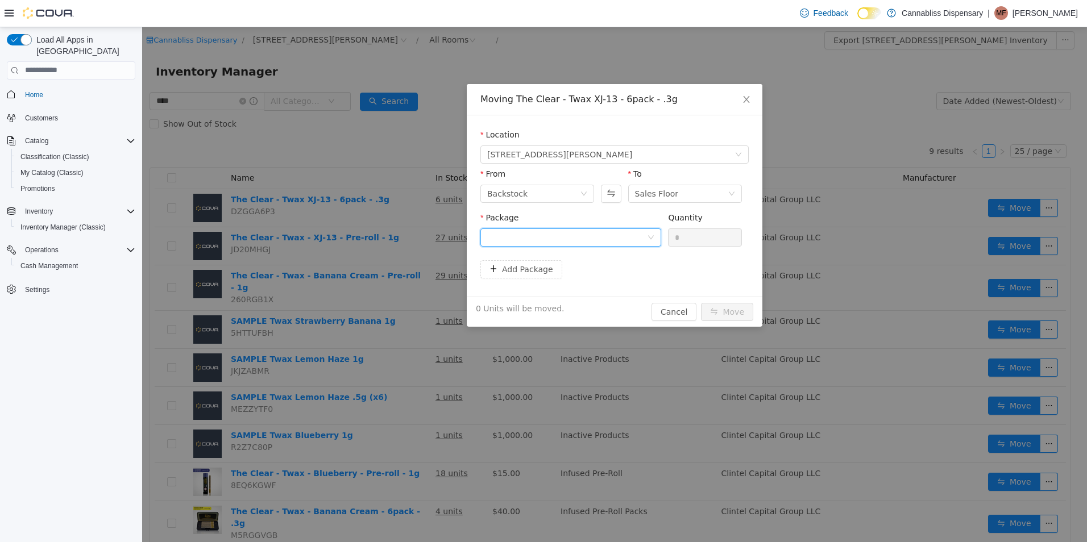
click at [558, 241] on div at bounding box center [567, 237] width 160 height 17
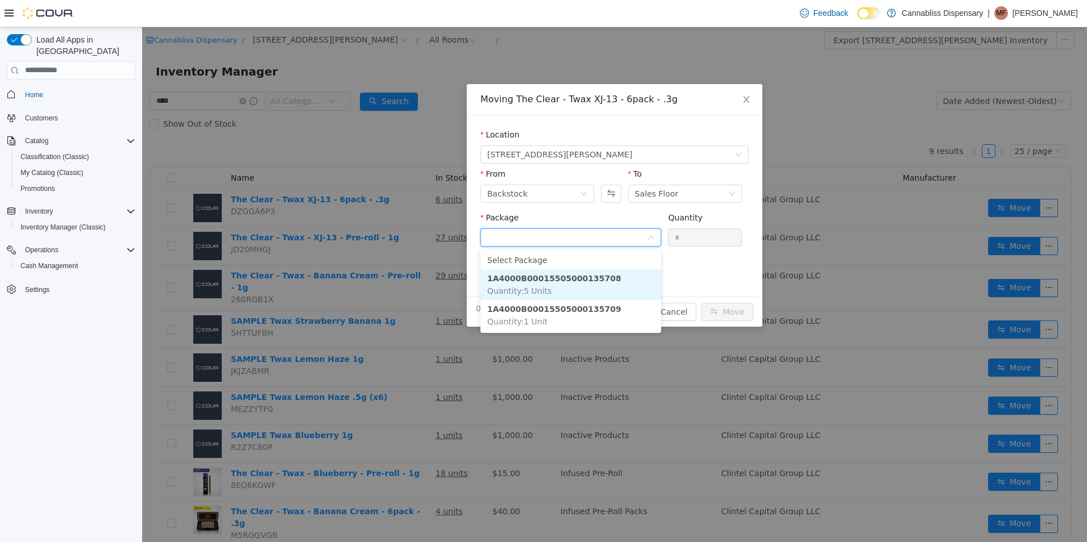
click at [541, 289] on span "Quantity : 5 Units" at bounding box center [519, 290] width 64 height 9
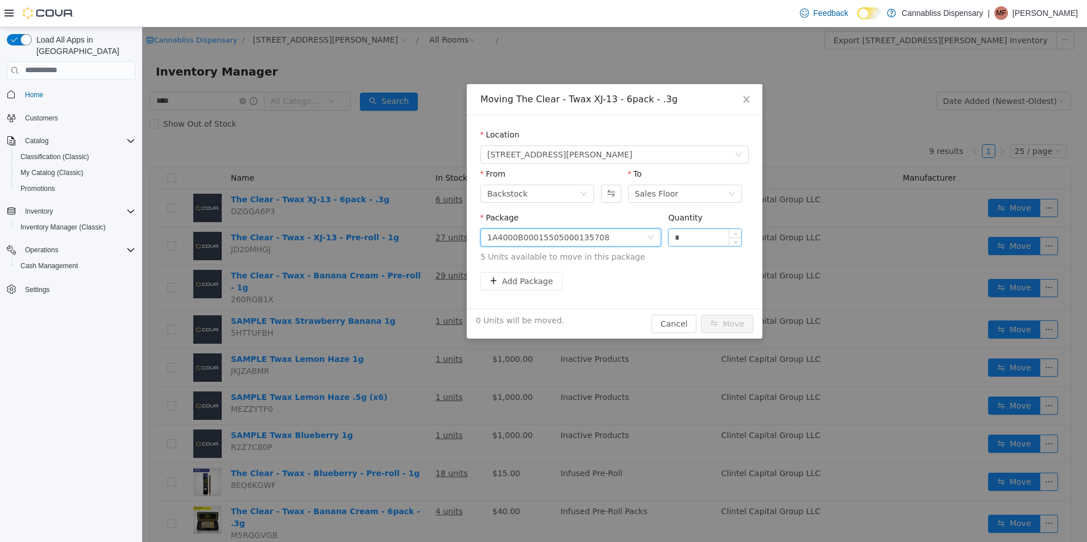
click at [685, 239] on input "*" at bounding box center [705, 237] width 73 height 17
type input "*"
click at [722, 322] on button "Move" at bounding box center [727, 323] width 52 height 18
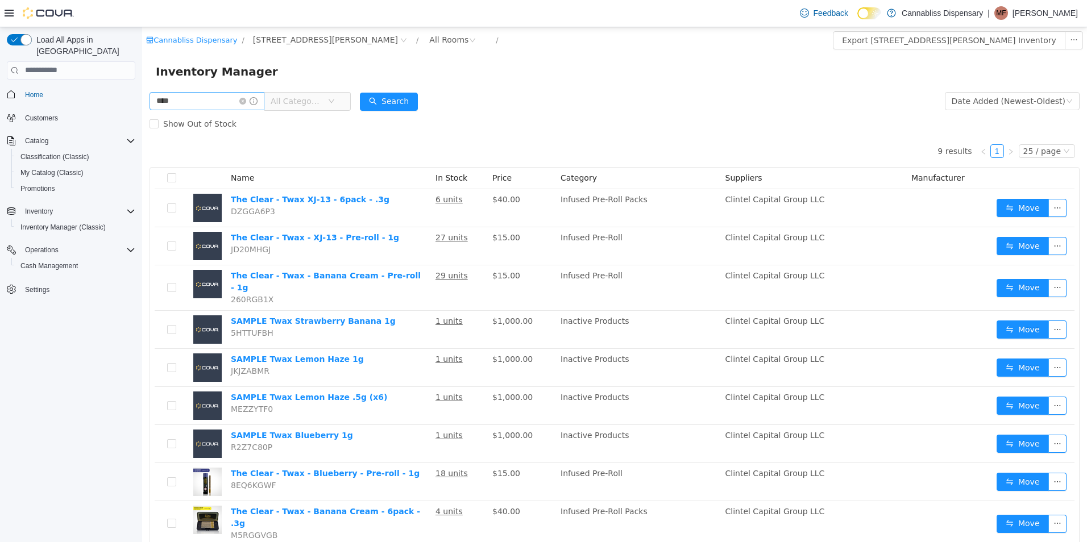
click at [246, 99] on icon "icon: close-circle" at bounding box center [242, 100] width 7 height 7
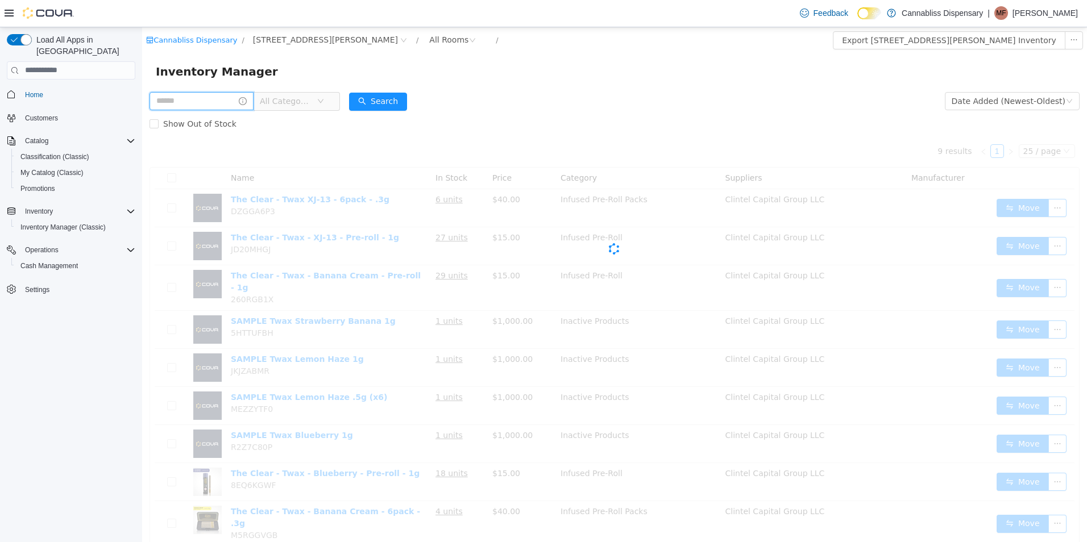
click at [235, 102] on input "text" at bounding box center [202, 101] width 104 height 18
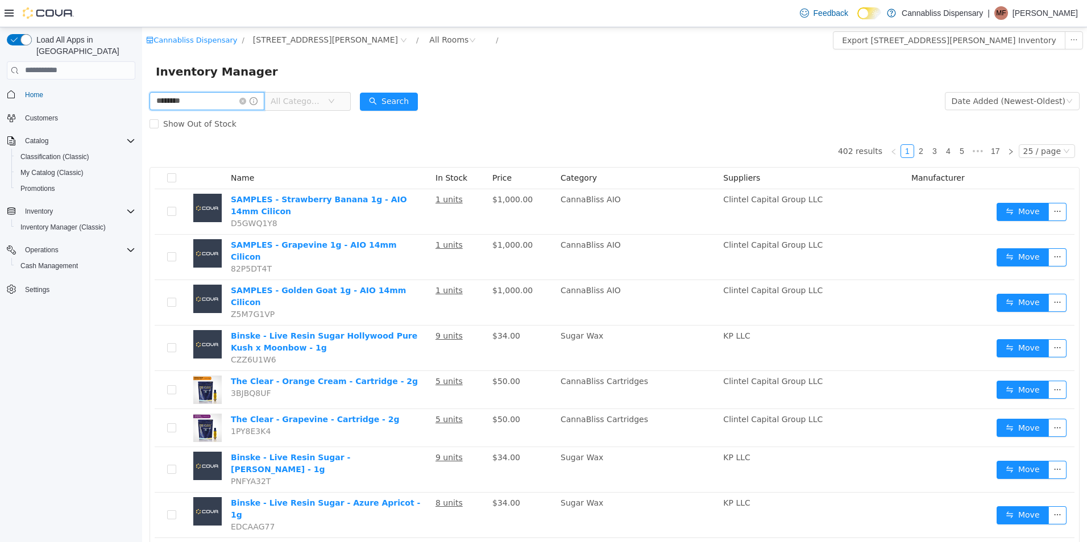
type input "********"
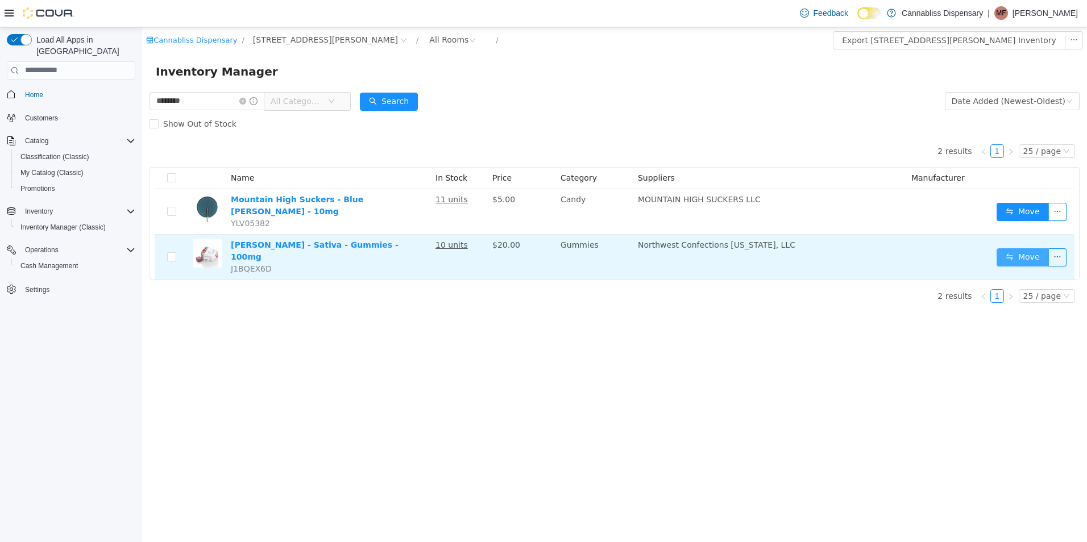
click at [1023, 248] on button "Move" at bounding box center [1023, 257] width 52 height 18
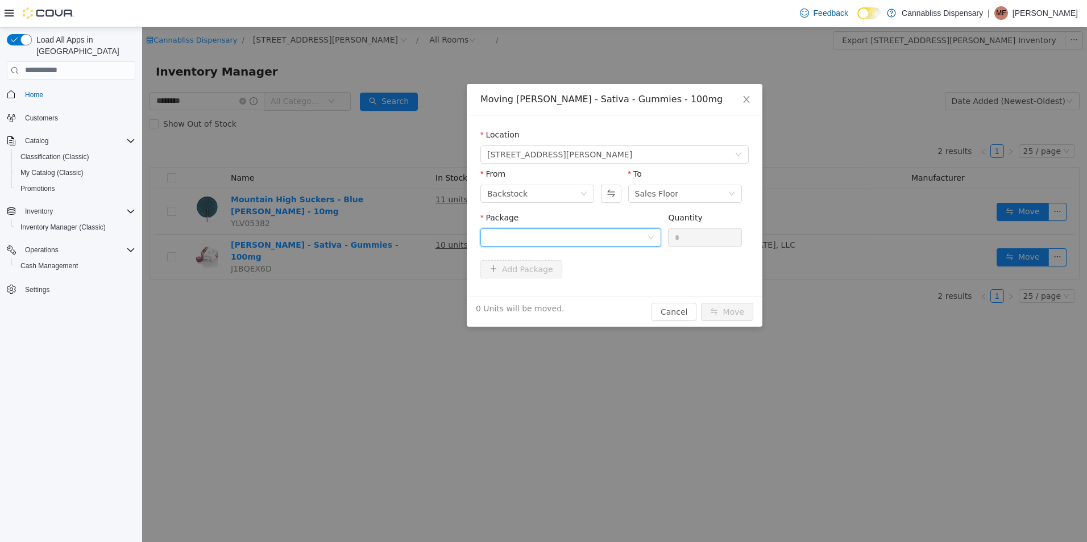
click at [549, 231] on div at bounding box center [567, 237] width 160 height 17
click at [552, 284] on li "1A4000B00037AA1000421130 Quantity : 8 Units" at bounding box center [570, 284] width 181 height 31
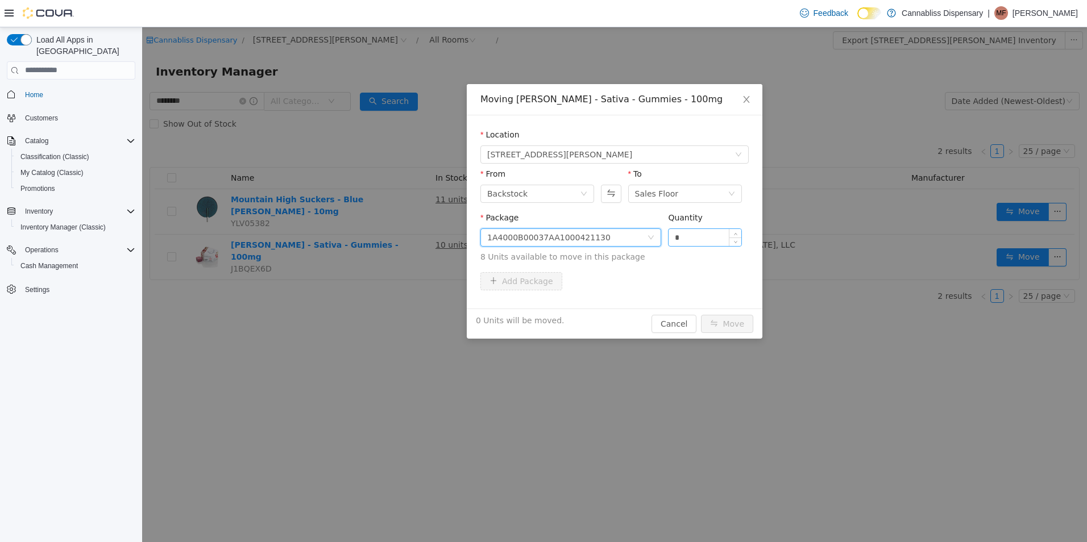
click at [711, 235] on input "*" at bounding box center [705, 237] width 73 height 17
type input "*"
click at [701, 314] on button "Move" at bounding box center [727, 323] width 52 height 18
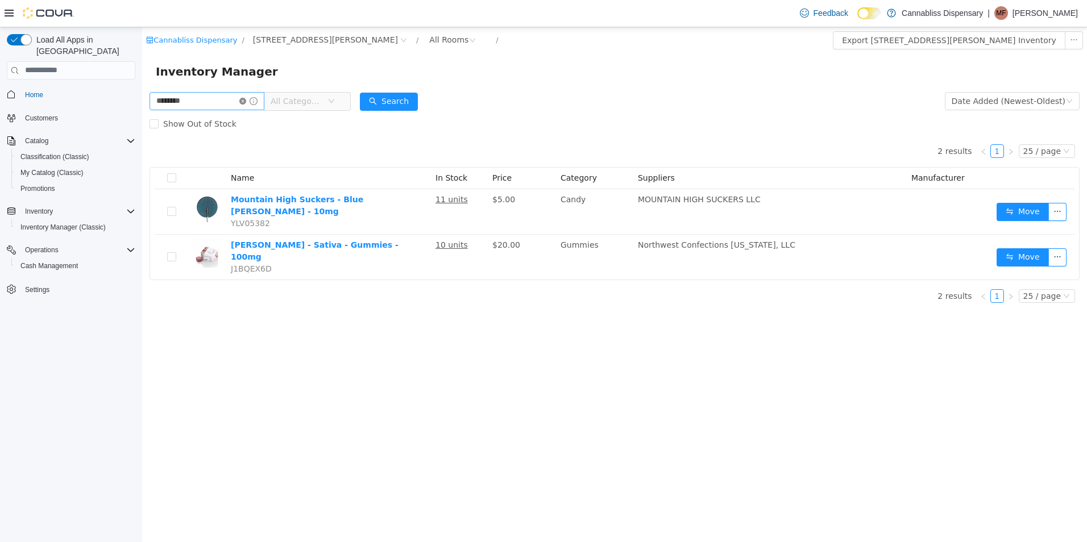
click at [246, 102] on icon "icon: close-circle" at bounding box center [242, 100] width 7 height 7
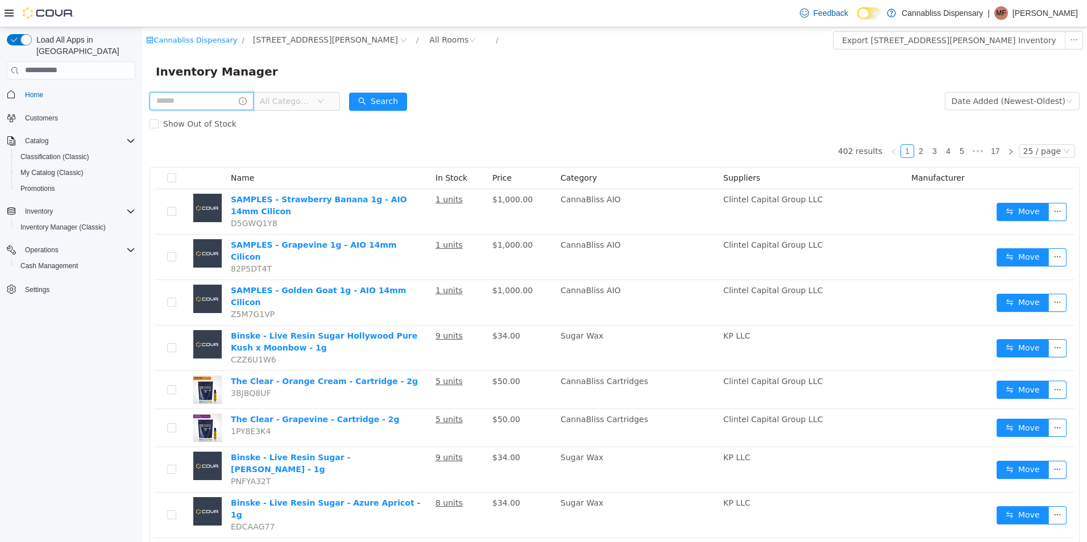
click at [230, 98] on input "text" at bounding box center [202, 101] width 104 height 18
click at [758, 88] on div "Inventory Manager" at bounding box center [614, 71] width 945 height 36
click at [671, 105] on form "All Categories Date Added (Newest-Oldest) Search Show Out of Stock" at bounding box center [615, 111] width 930 height 45
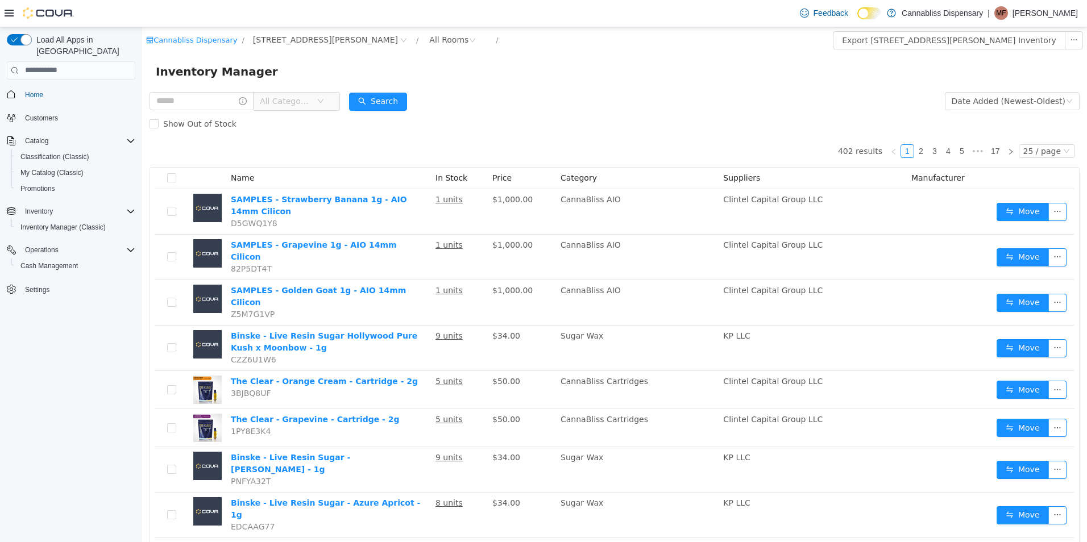
drag, startPoint x: 671, startPoint y: 105, endPoint x: 781, endPoint y: 81, distance: 112.9
click at [781, 83] on div "Inventory Manager" at bounding box center [614, 71] width 945 height 36
drag, startPoint x: 690, startPoint y: 80, endPoint x: 695, endPoint y: 74, distance: 7.6
click at [693, 78] on div "Inventory Manager" at bounding box center [614, 71] width 945 height 36
drag, startPoint x: 729, startPoint y: 87, endPoint x: 650, endPoint y: 102, distance: 80.4
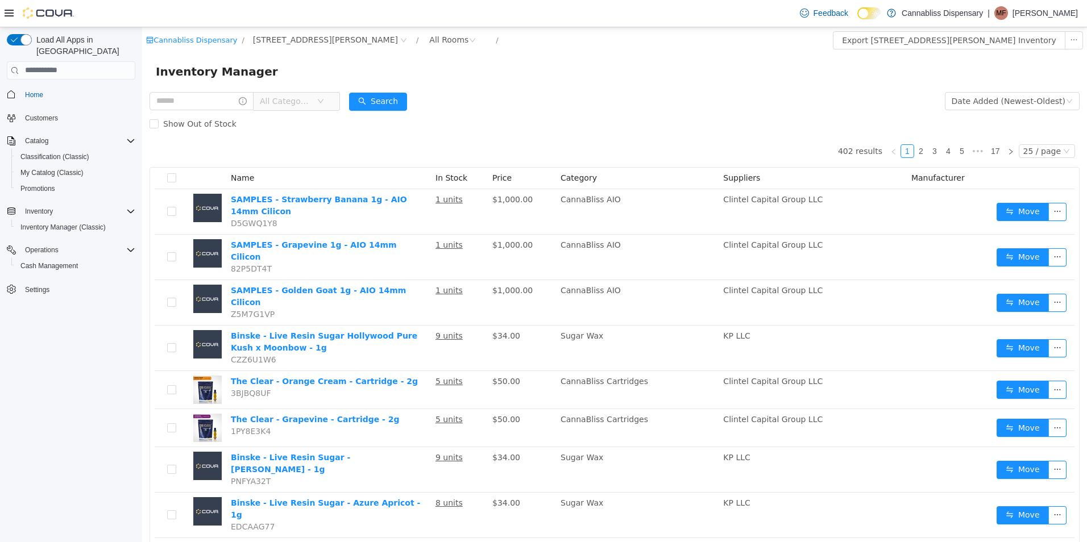
click at [650, 102] on form "All Categories Date Added (Newest-Oldest) Search Show Out of Stock" at bounding box center [615, 111] width 930 height 45
click at [727, 71] on div "Inventory Manager" at bounding box center [615, 71] width 918 height 18
click at [86, 223] on span "Inventory Manager (Classic)" at bounding box center [62, 227] width 85 height 9
click at [209, 97] on input "text" at bounding box center [202, 101] width 104 height 18
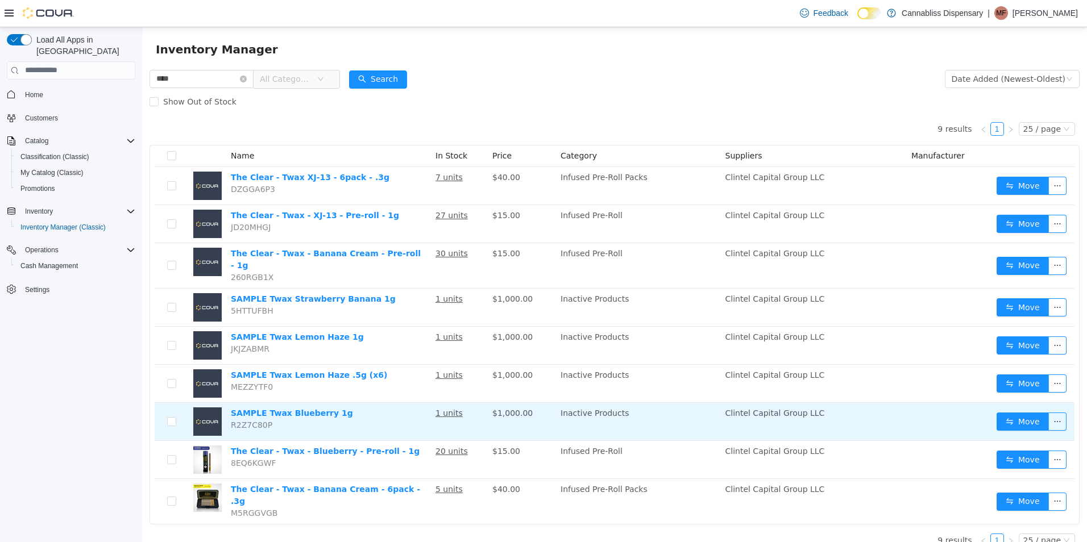
scroll to position [22, 0]
